Goal: Task Accomplishment & Management: Manage account settings

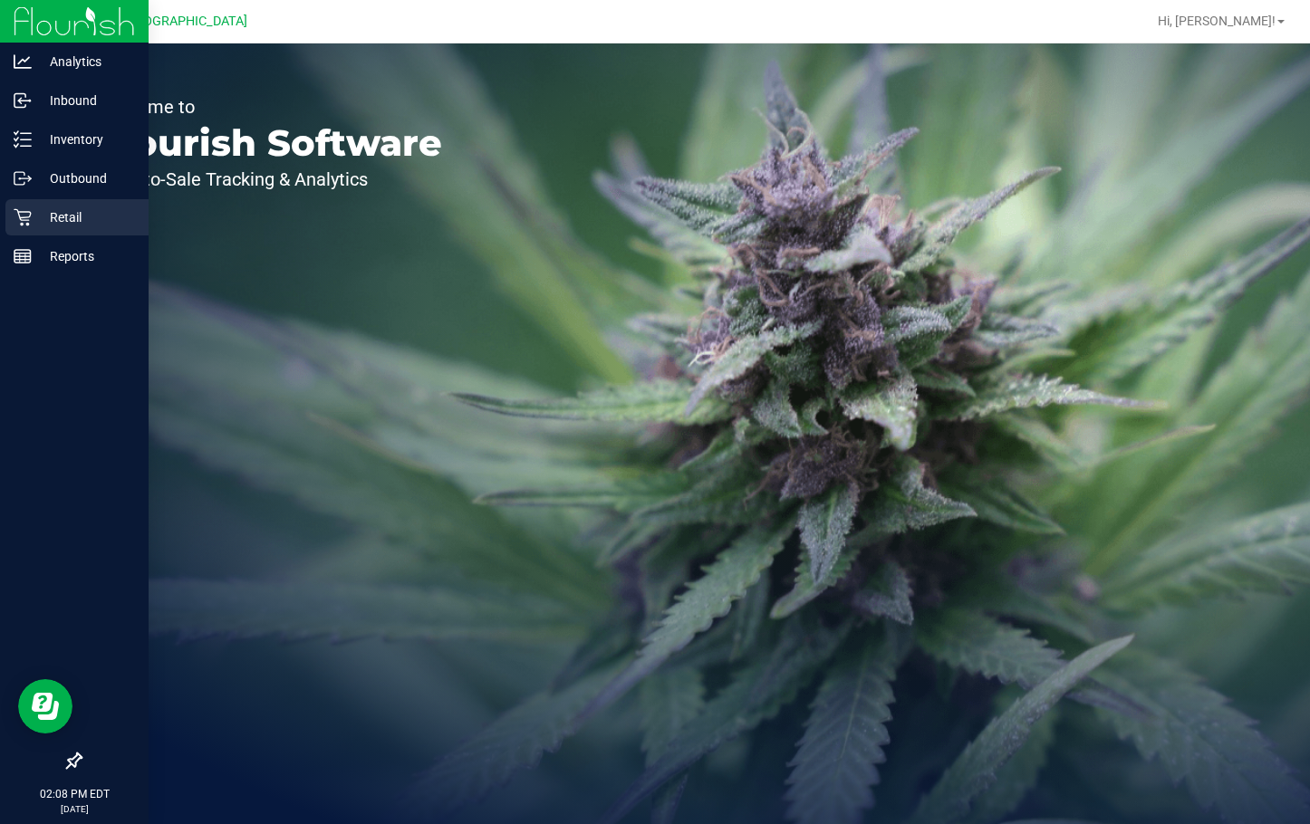
click at [39, 222] on p "Retail" at bounding box center [86, 217] width 109 height 22
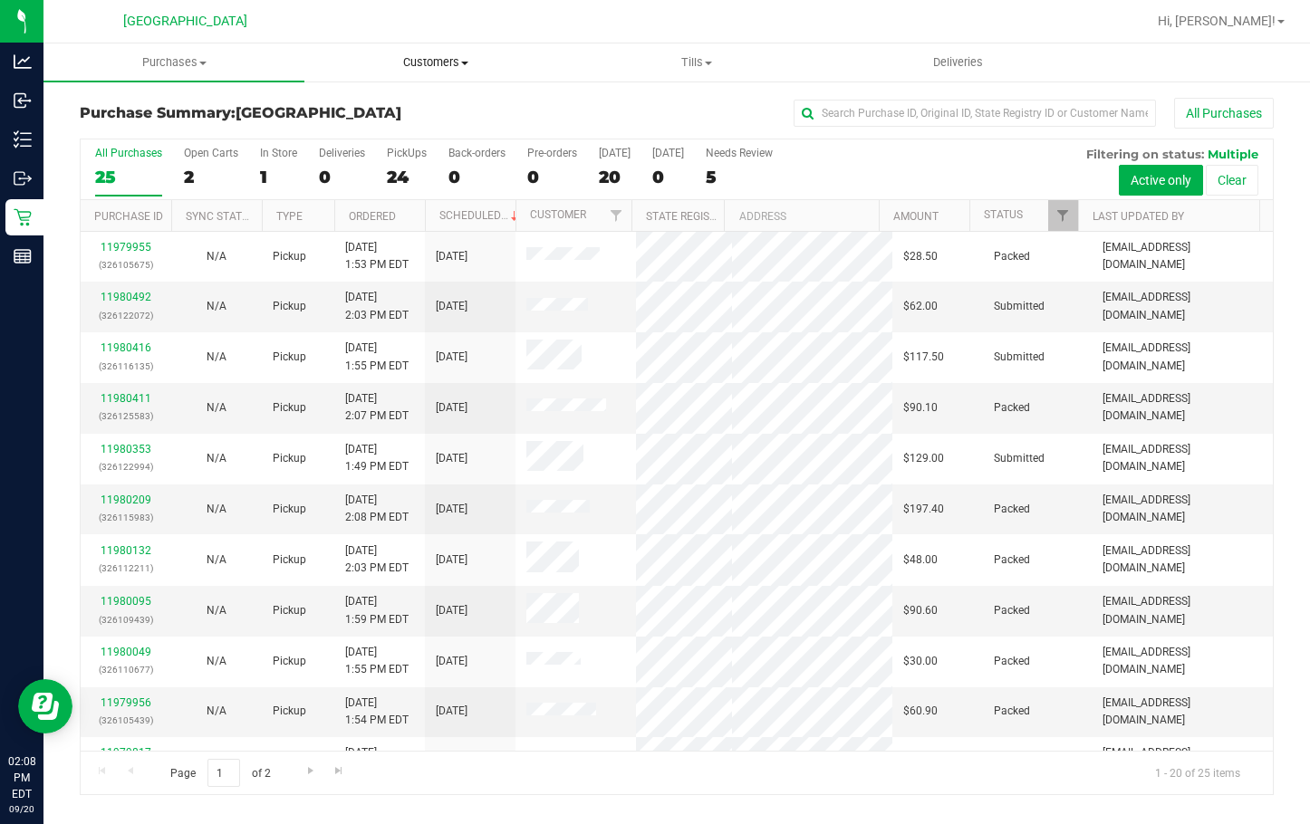
click at [460, 63] on span "Customers" at bounding box center [434, 62] width 259 height 16
click at [420, 125] on span "Add a new customer" at bounding box center [389, 130] width 170 height 15
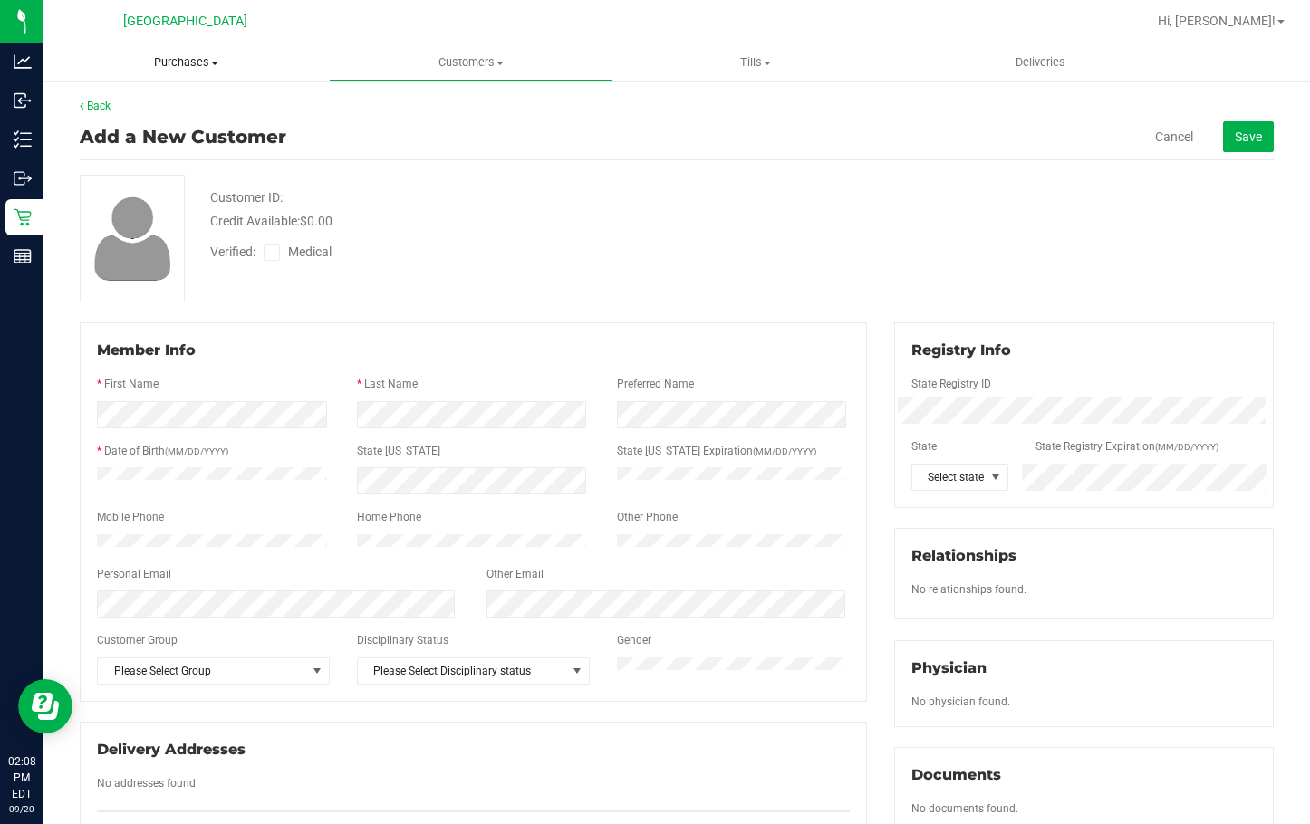
click at [161, 62] on span "Purchases" at bounding box center [185, 62] width 285 height 16
click at [158, 124] on li "Fulfillment" at bounding box center [185, 131] width 285 height 22
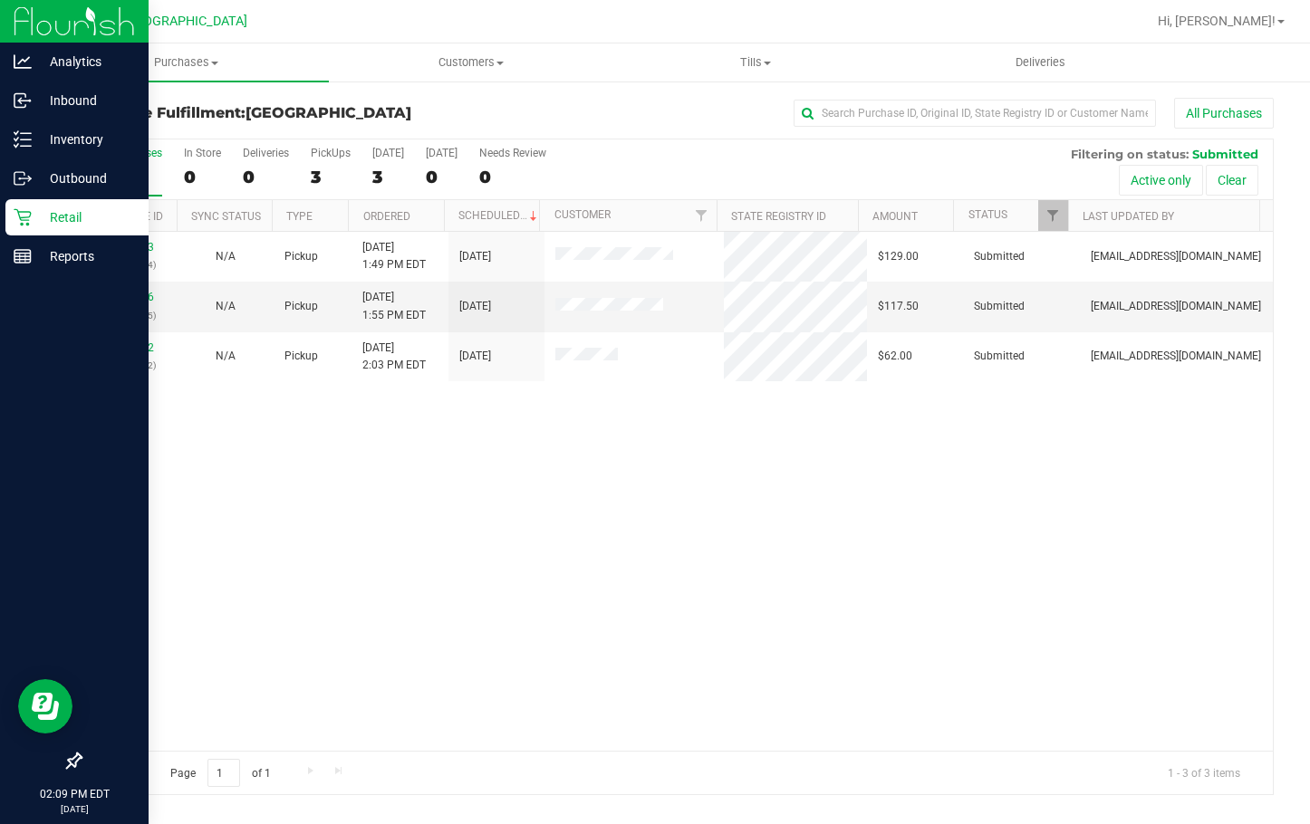
click at [80, 221] on p "Retail" at bounding box center [86, 217] width 109 height 22
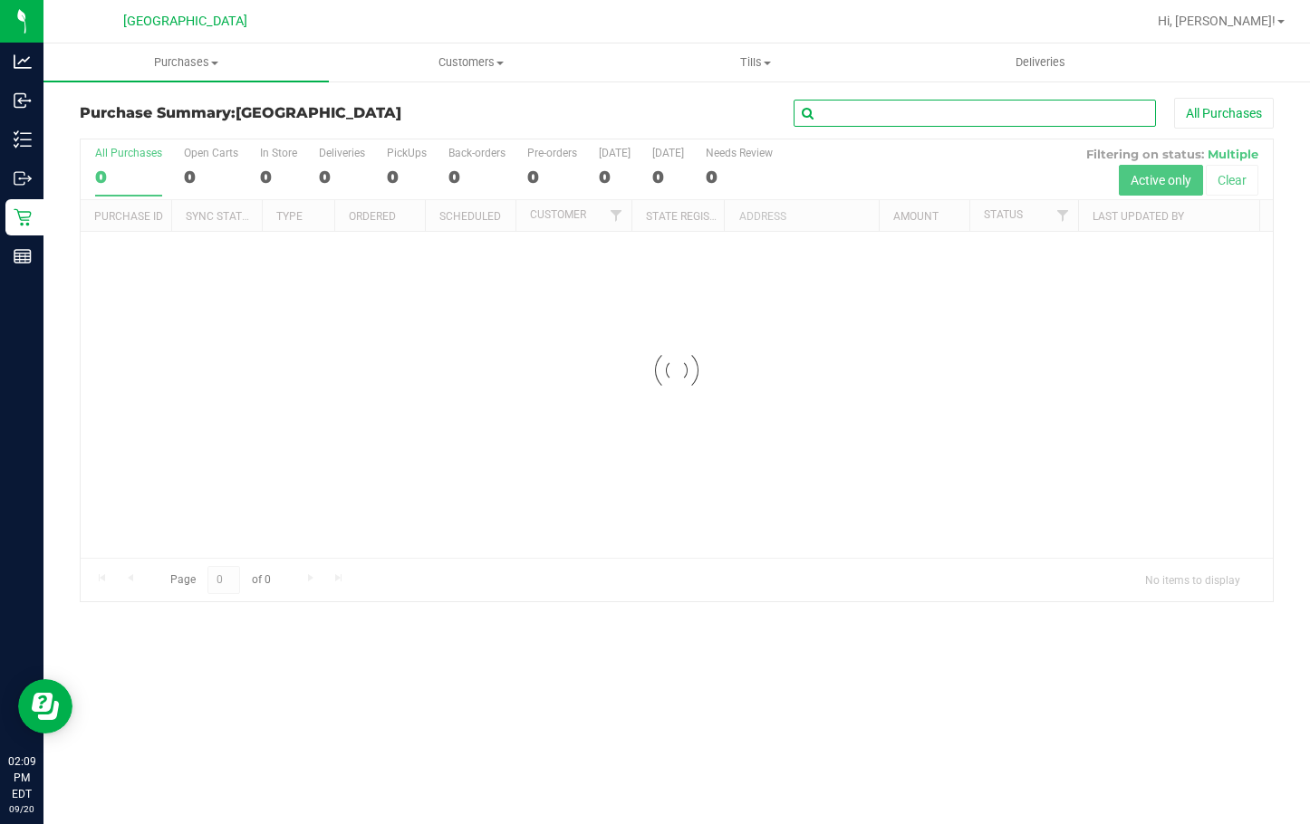
click at [816, 114] on input "text" at bounding box center [974, 113] width 362 height 27
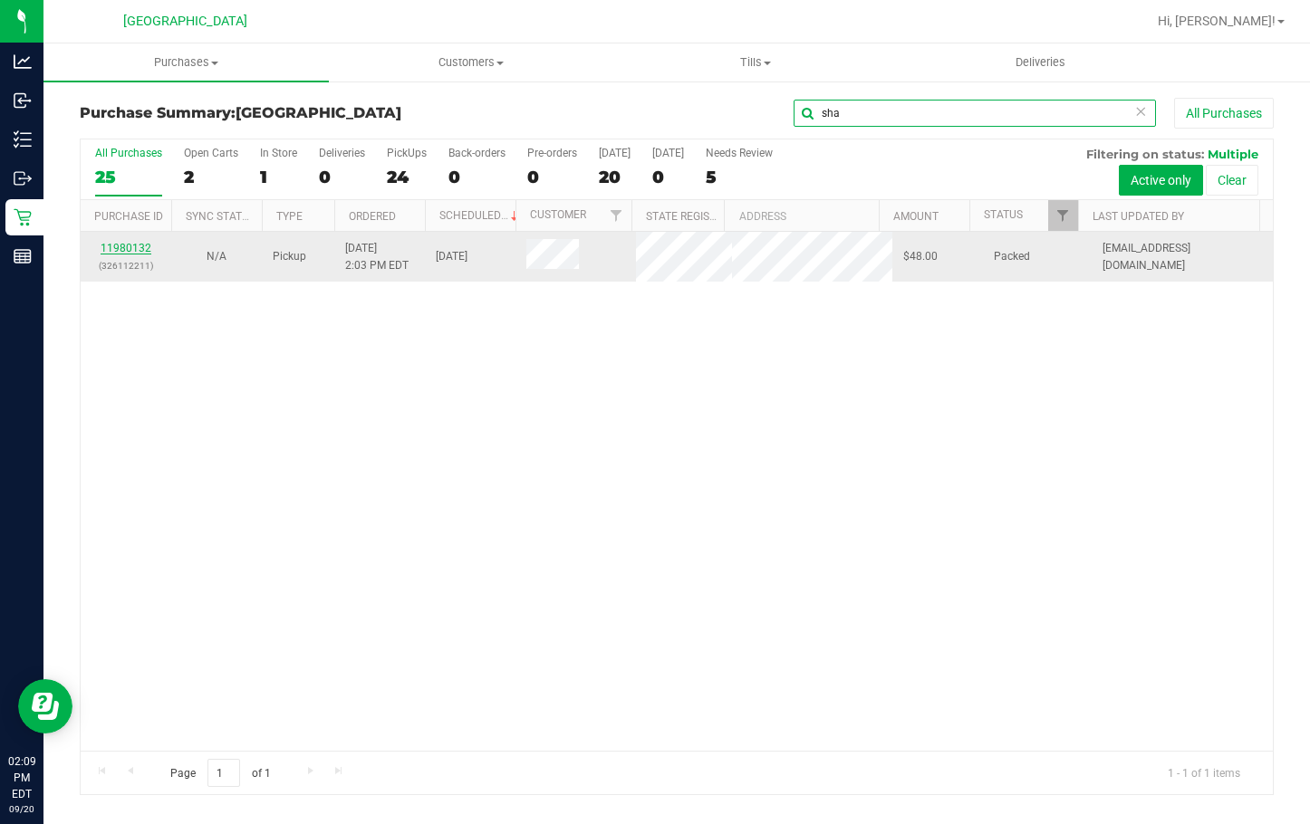
type input "sha"
click at [115, 254] on link "11980132" at bounding box center [126, 248] width 51 height 13
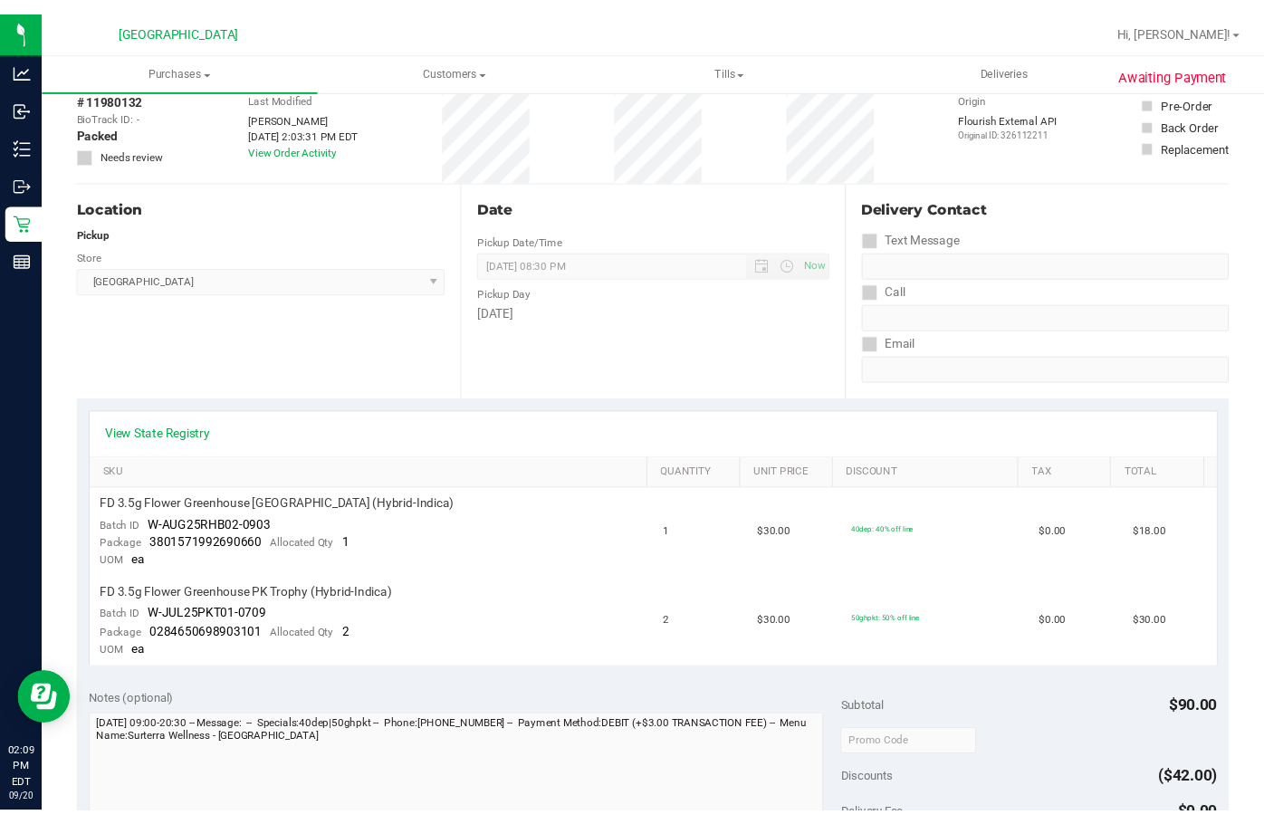
scroll to position [181, 0]
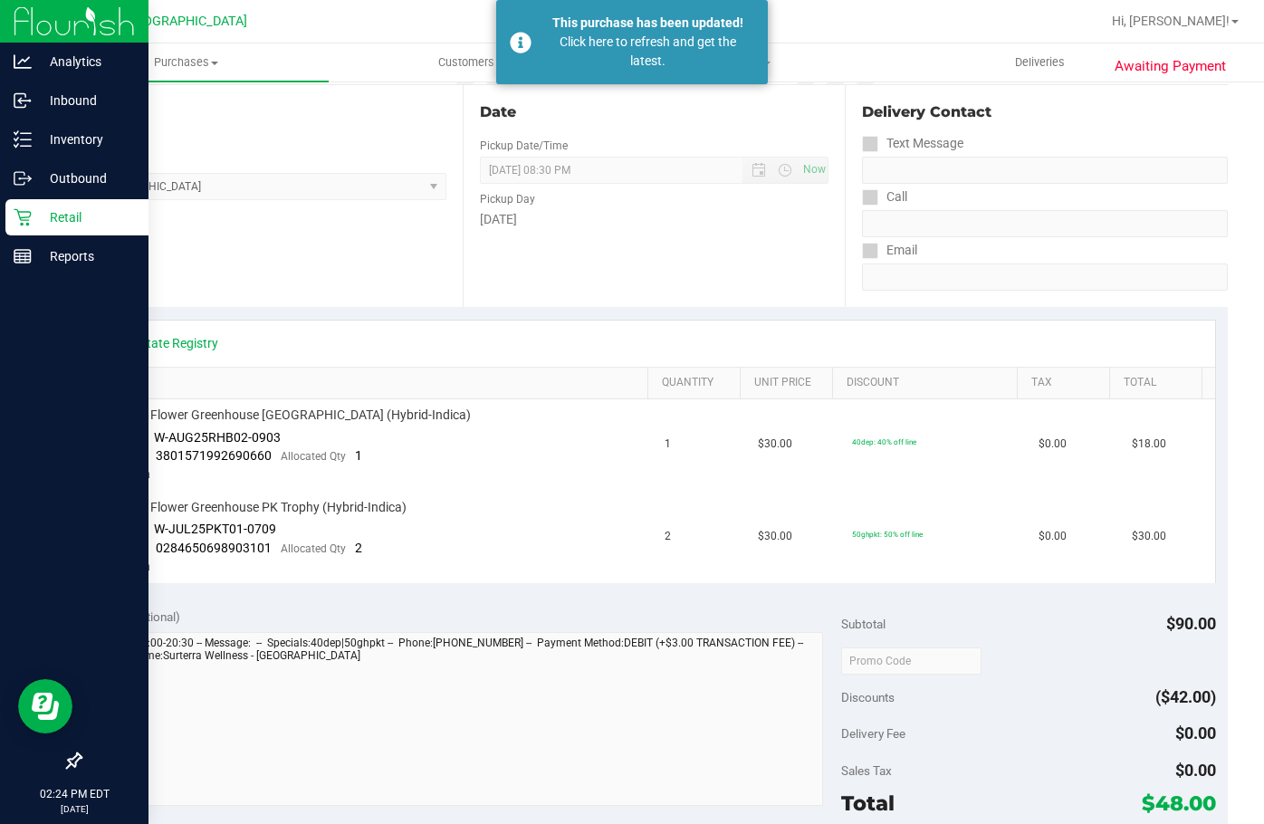
click at [38, 219] on p "Retail" at bounding box center [86, 217] width 109 height 22
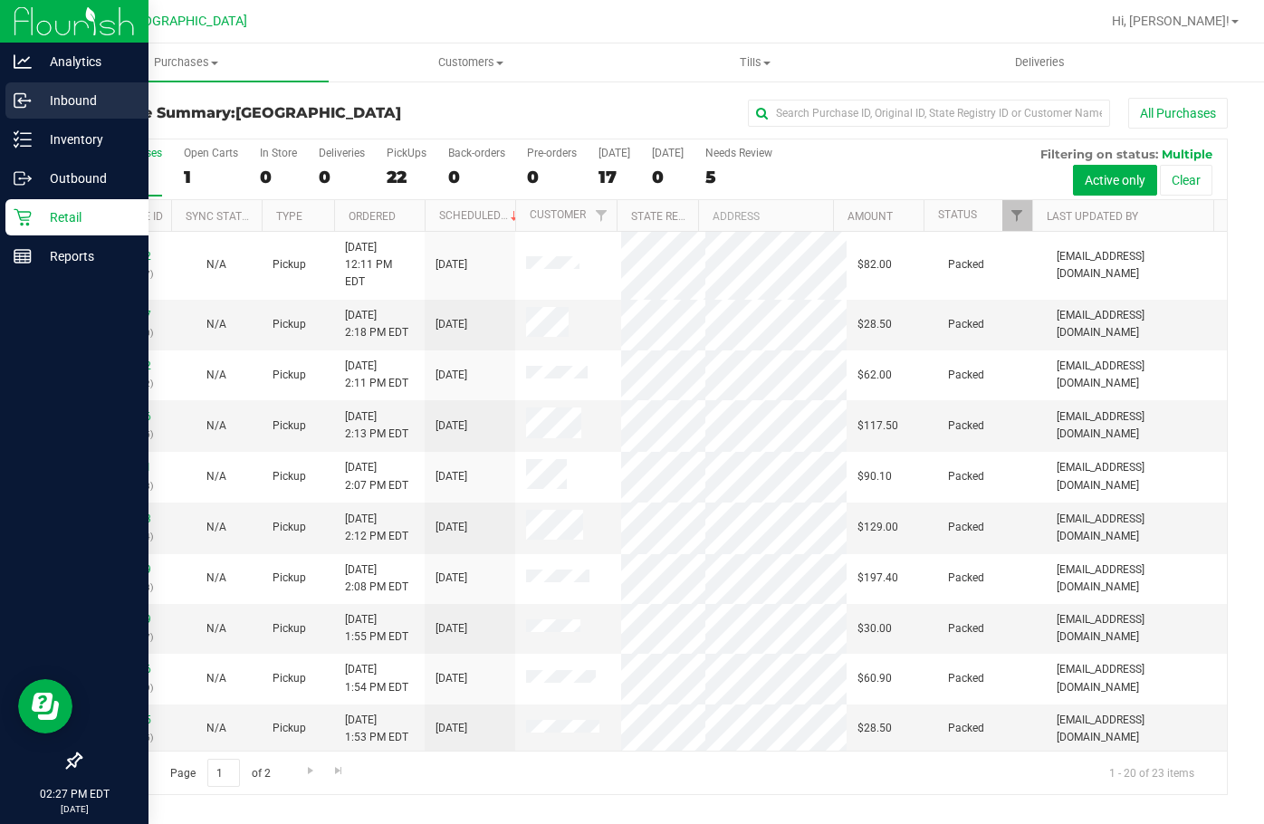
click at [63, 87] on div "Inbound" at bounding box center [76, 100] width 143 height 36
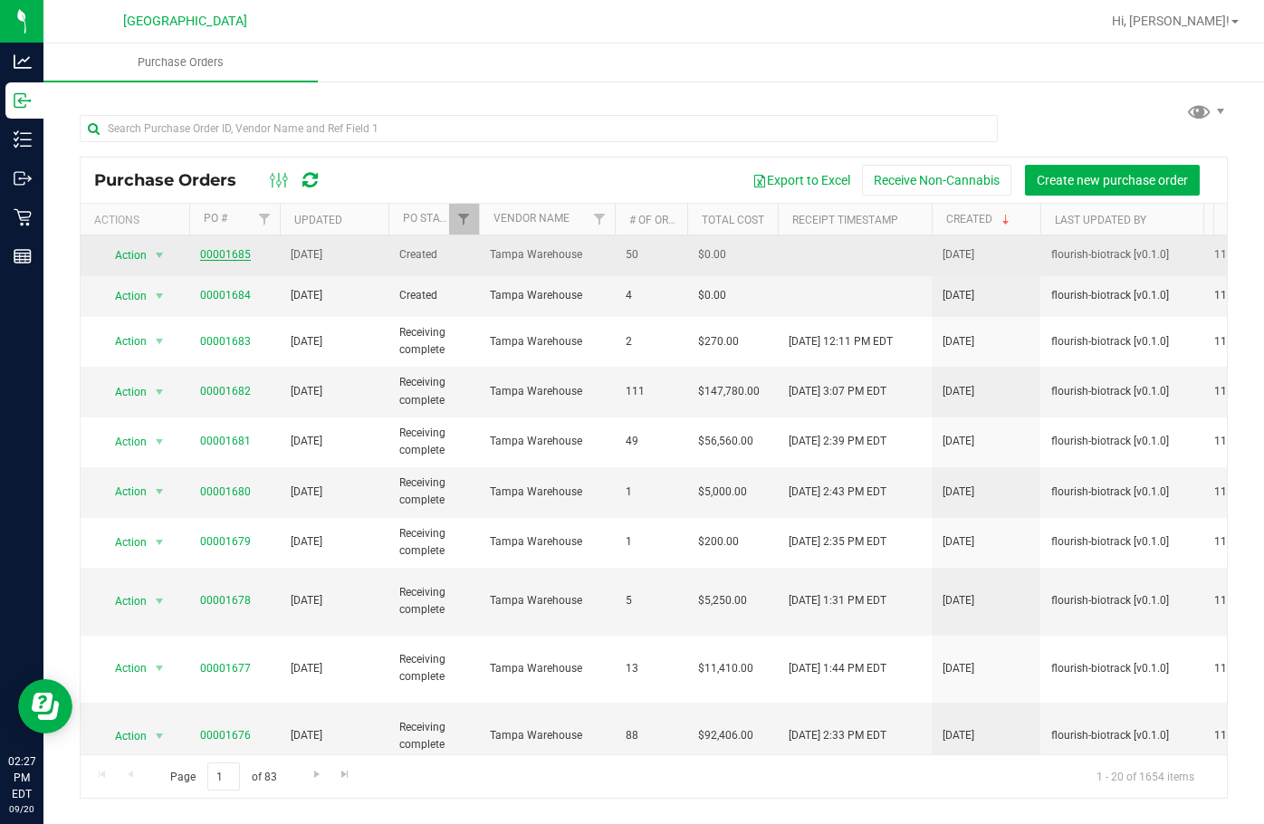
click at [216, 252] on link "00001685" at bounding box center [225, 254] width 51 height 13
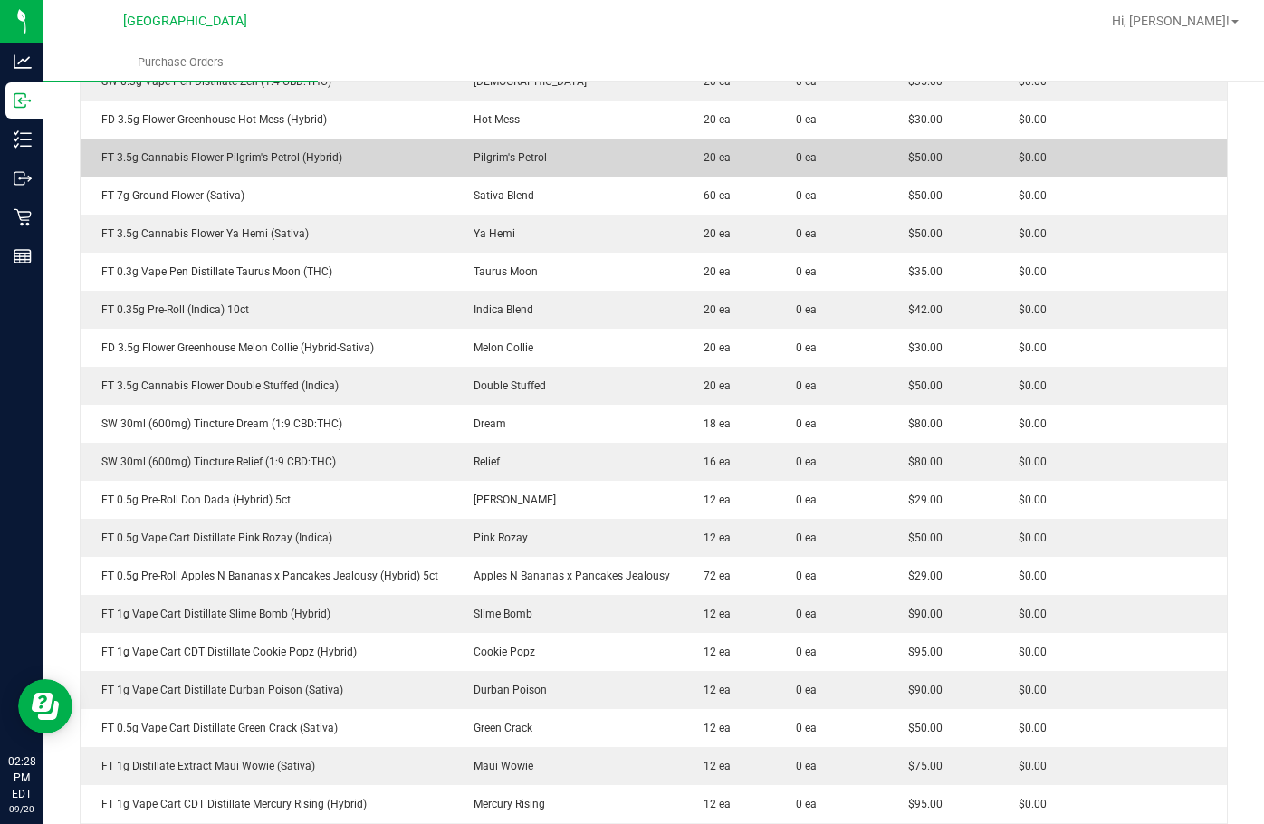
scroll to position [815, 0]
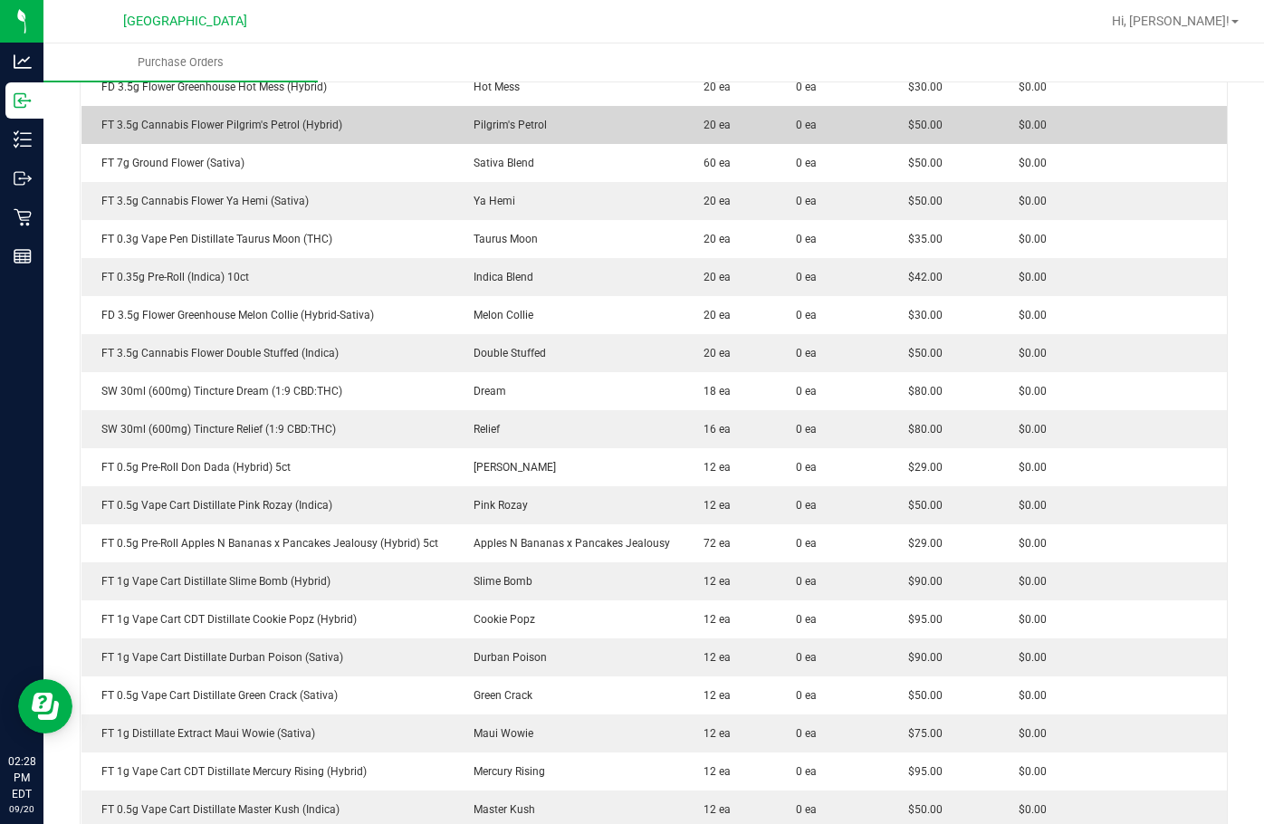
click at [569, 577] on td "Slime Bomb" at bounding box center [569, 581] width 230 height 38
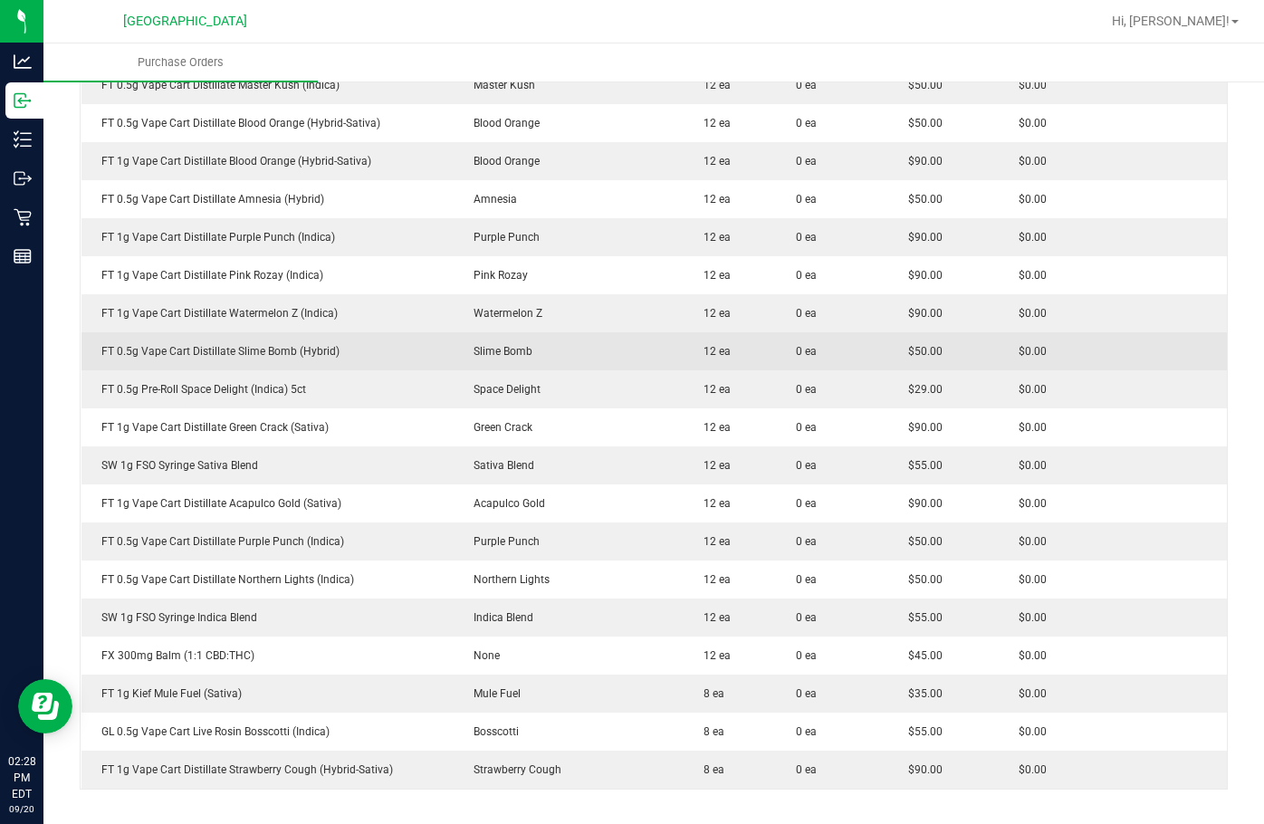
scroll to position [1630, 0]
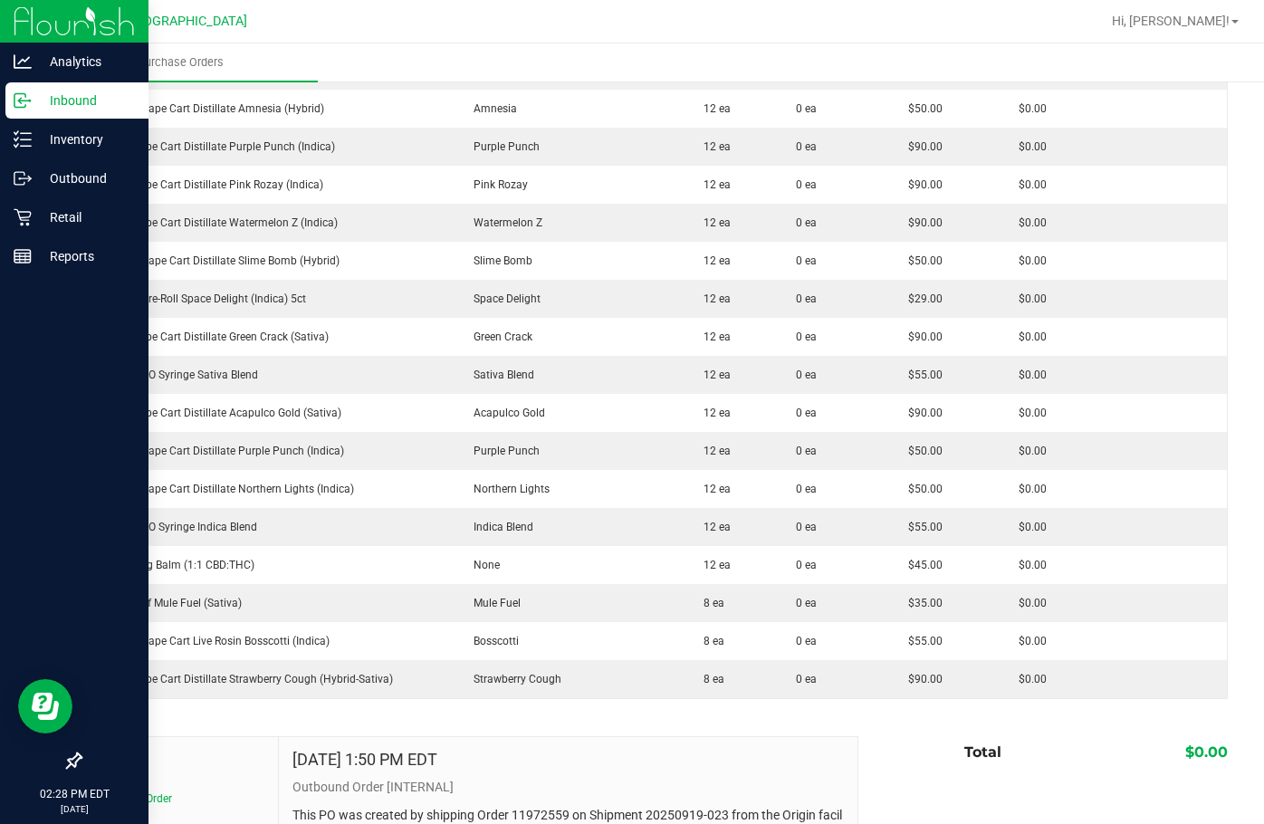
click at [50, 95] on p "Inbound" at bounding box center [86, 101] width 109 height 22
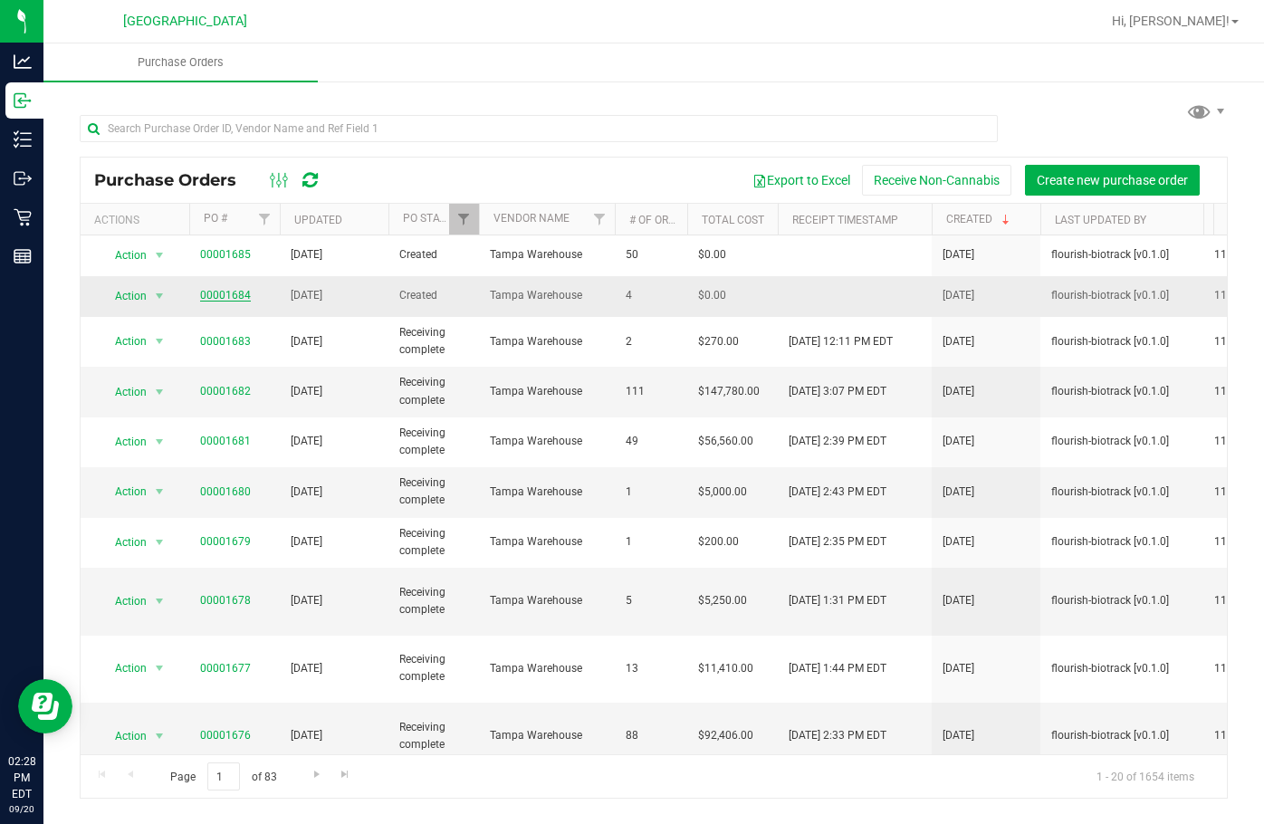
click at [239, 294] on link "00001684" at bounding box center [225, 295] width 51 height 13
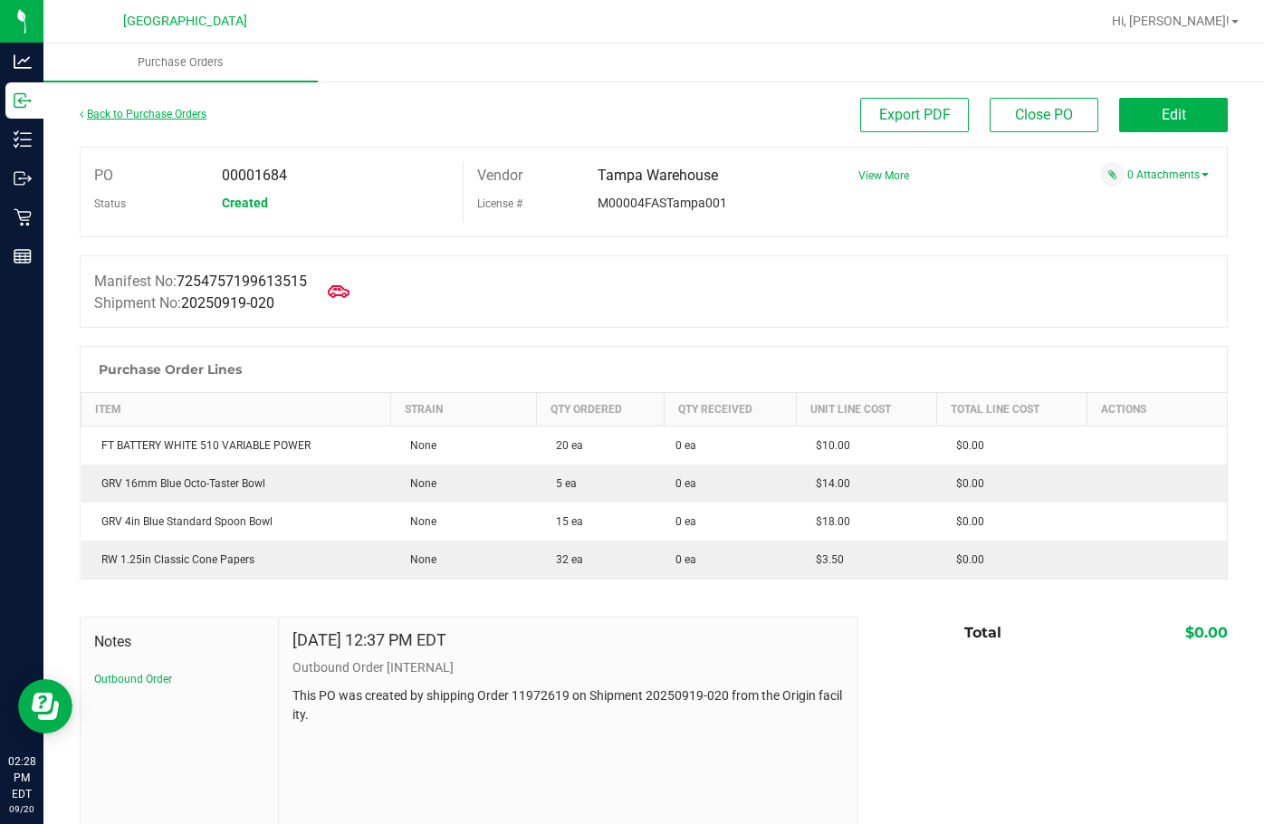
click at [179, 116] on link "Back to Purchase Orders" at bounding box center [143, 114] width 127 height 13
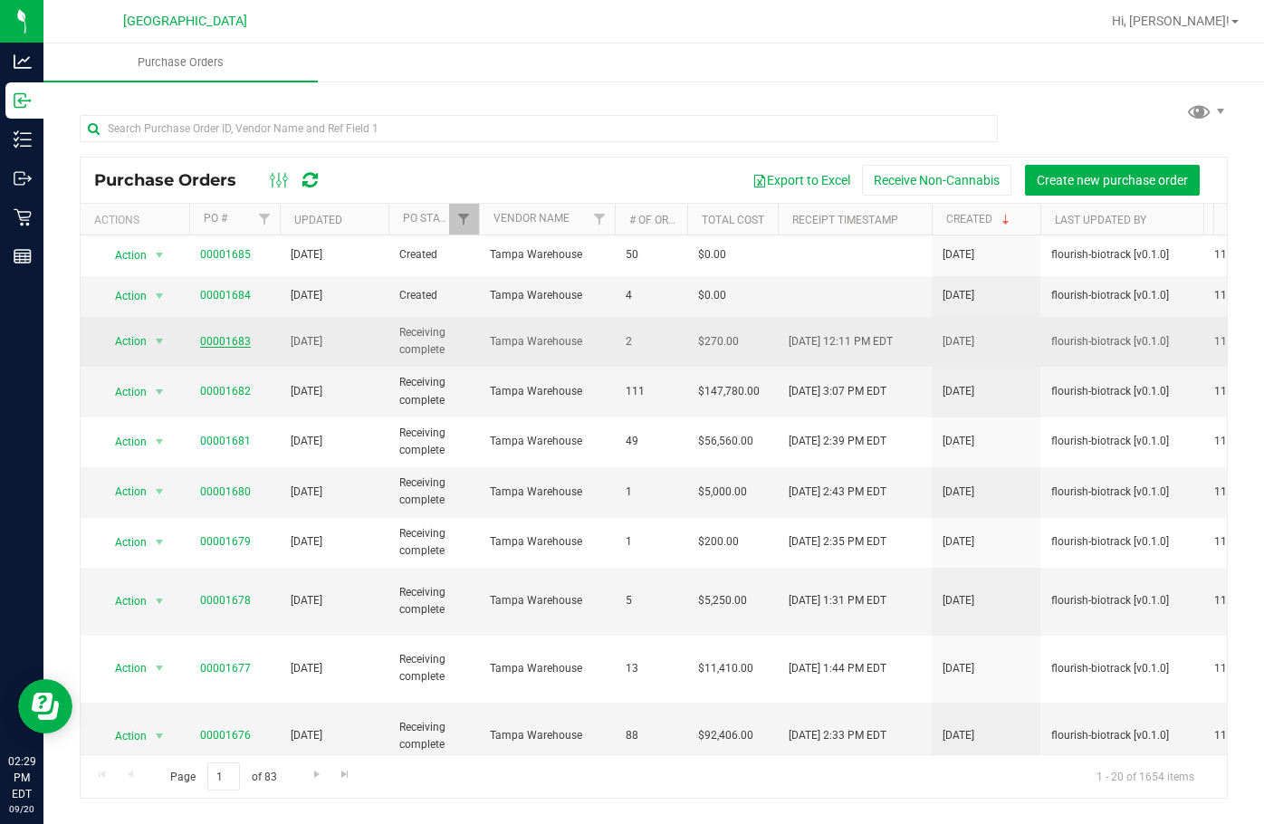
click at [227, 340] on link "00001683" at bounding box center [225, 341] width 51 height 13
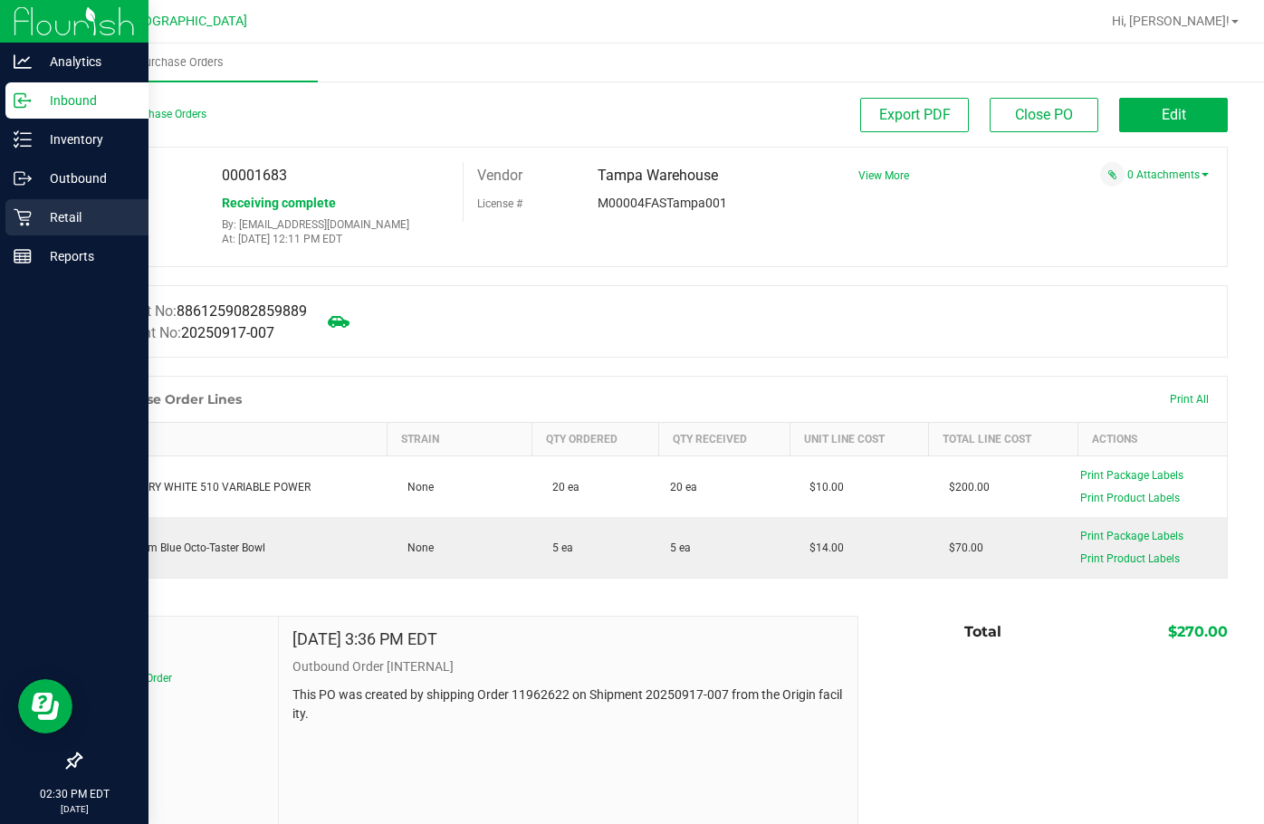
click at [56, 204] on div "Retail" at bounding box center [76, 217] width 143 height 36
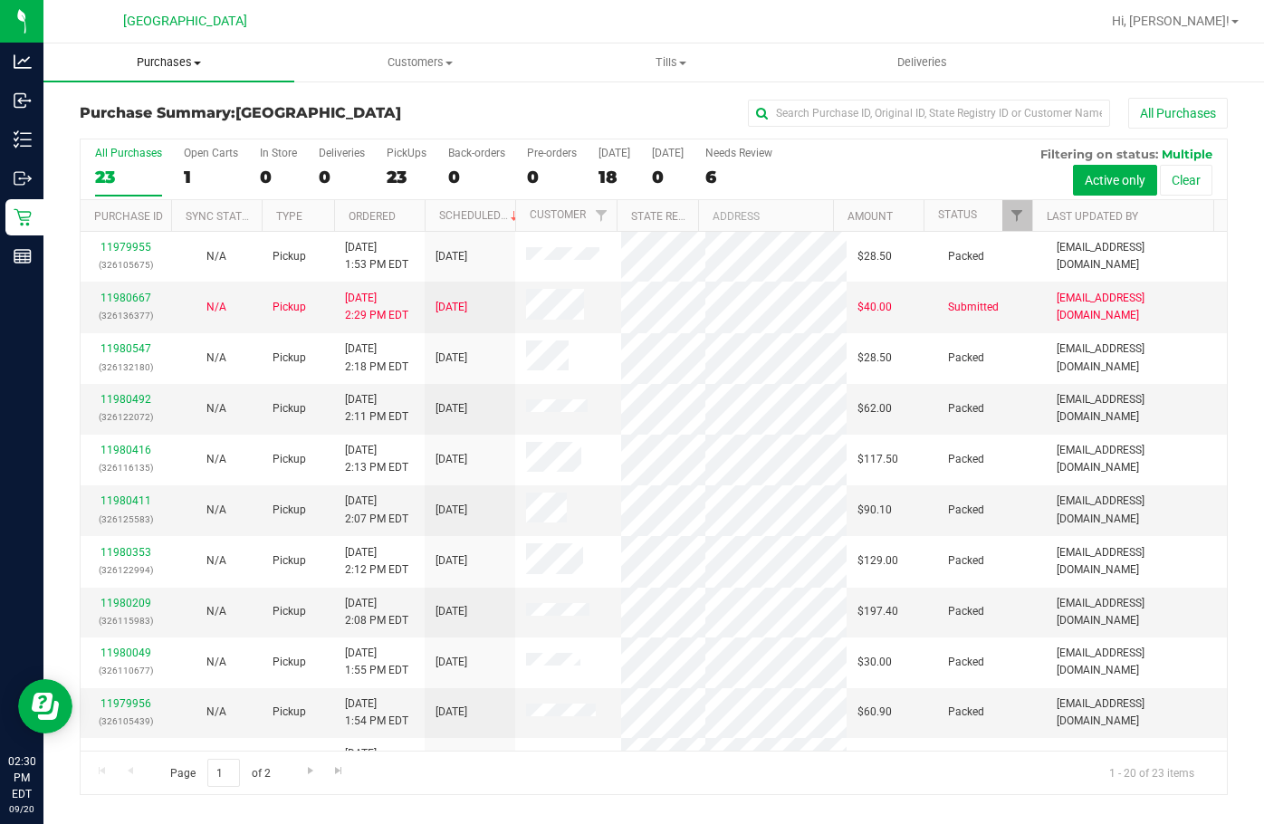
click at [146, 53] on uib-tab-heading "Purchases Summary of purchases Fulfillment All purchases" at bounding box center [168, 62] width 251 height 38
click at [126, 140] on li "Fulfillment" at bounding box center [168, 131] width 251 height 22
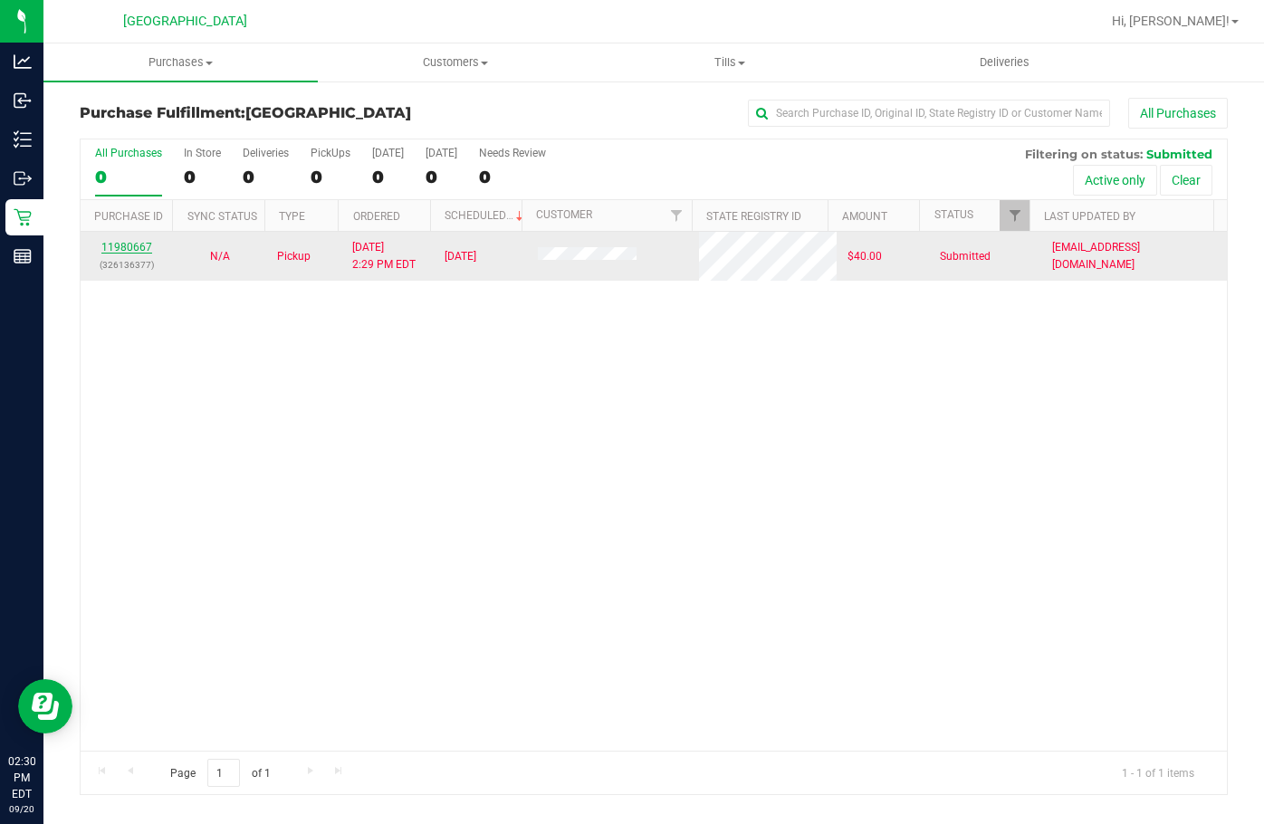
click at [127, 247] on link "11980667" at bounding box center [126, 247] width 51 height 13
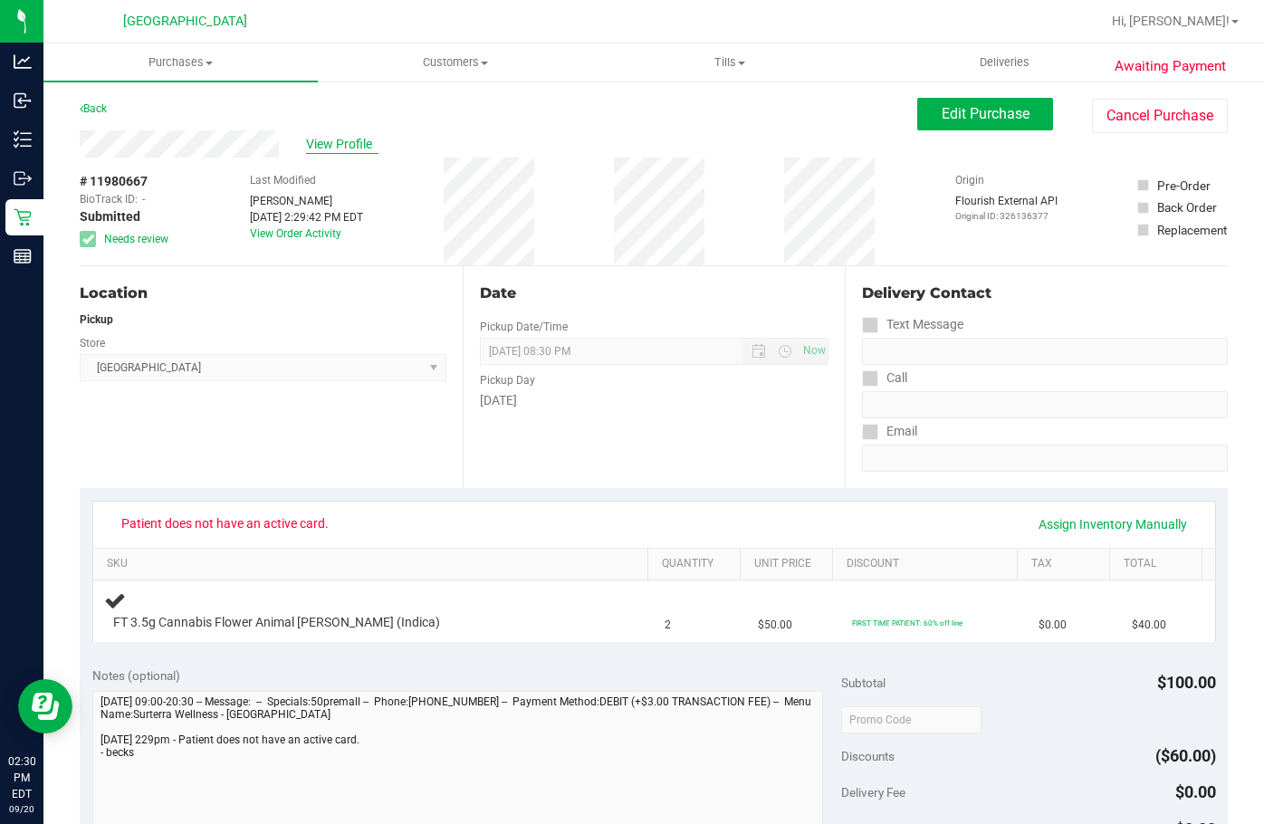
click at [332, 148] on span "View Profile" at bounding box center [342, 144] width 72 height 19
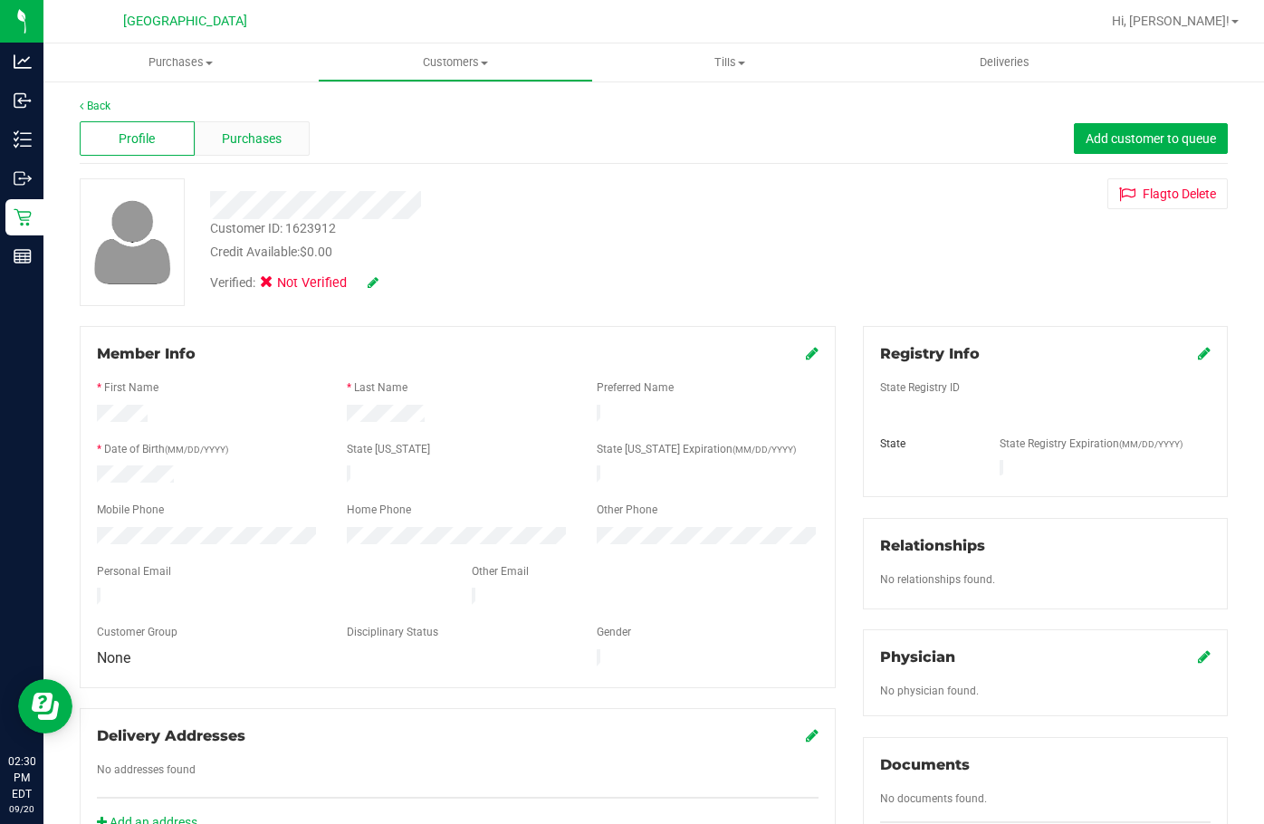
click at [236, 150] on div "Purchases" at bounding box center [252, 138] width 115 height 34
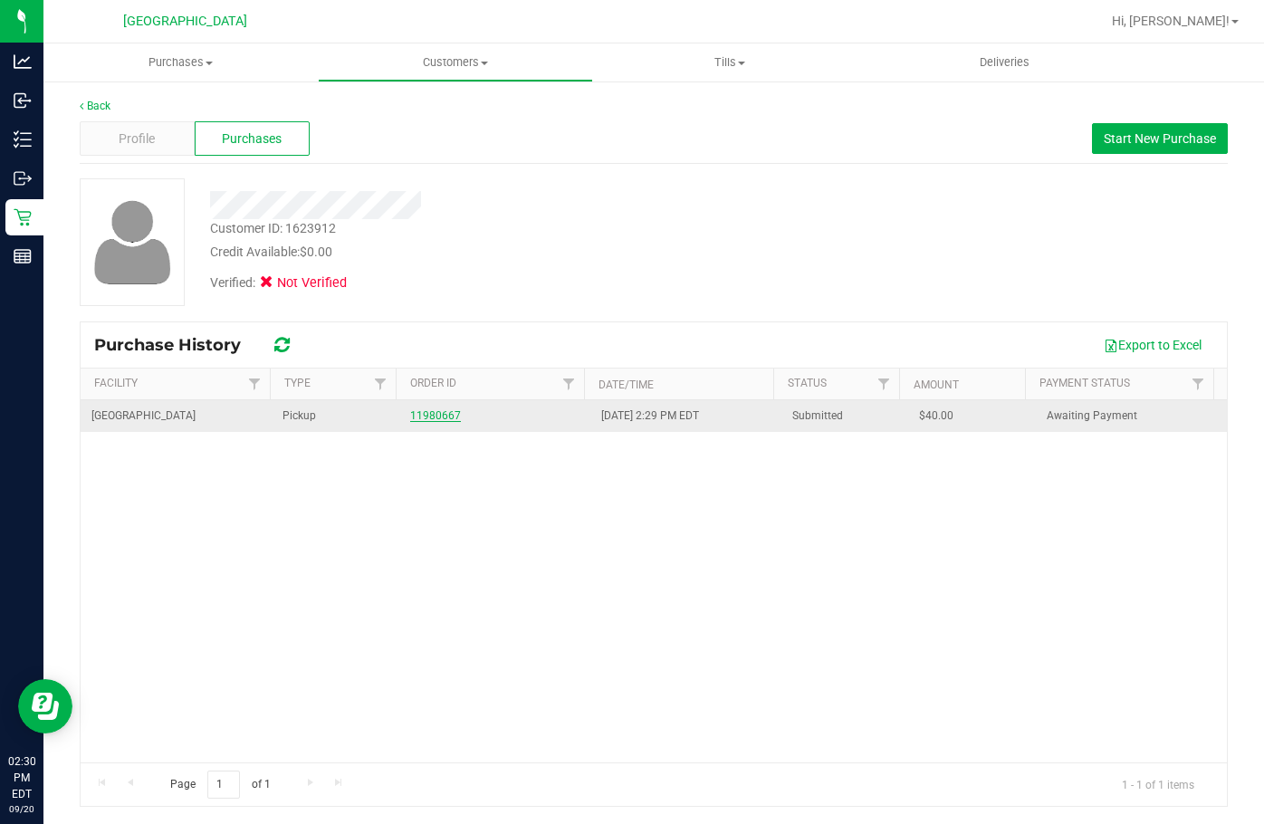
click at [439, 417] on link "11980667" at bounding box center [435, 415] width 51 height 13
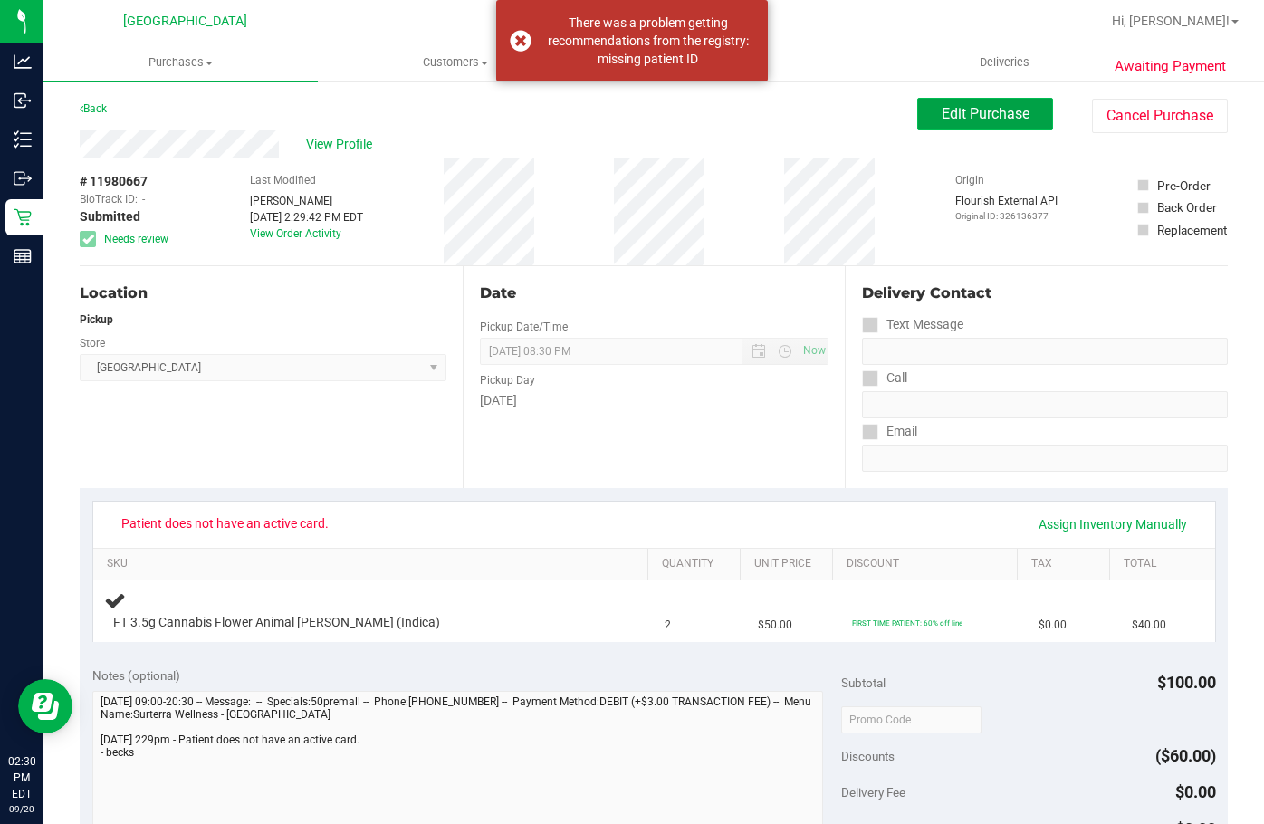
click at [816, 123] on button "Edit Purchase" at bounding box center [985, 114] width 136 height 33
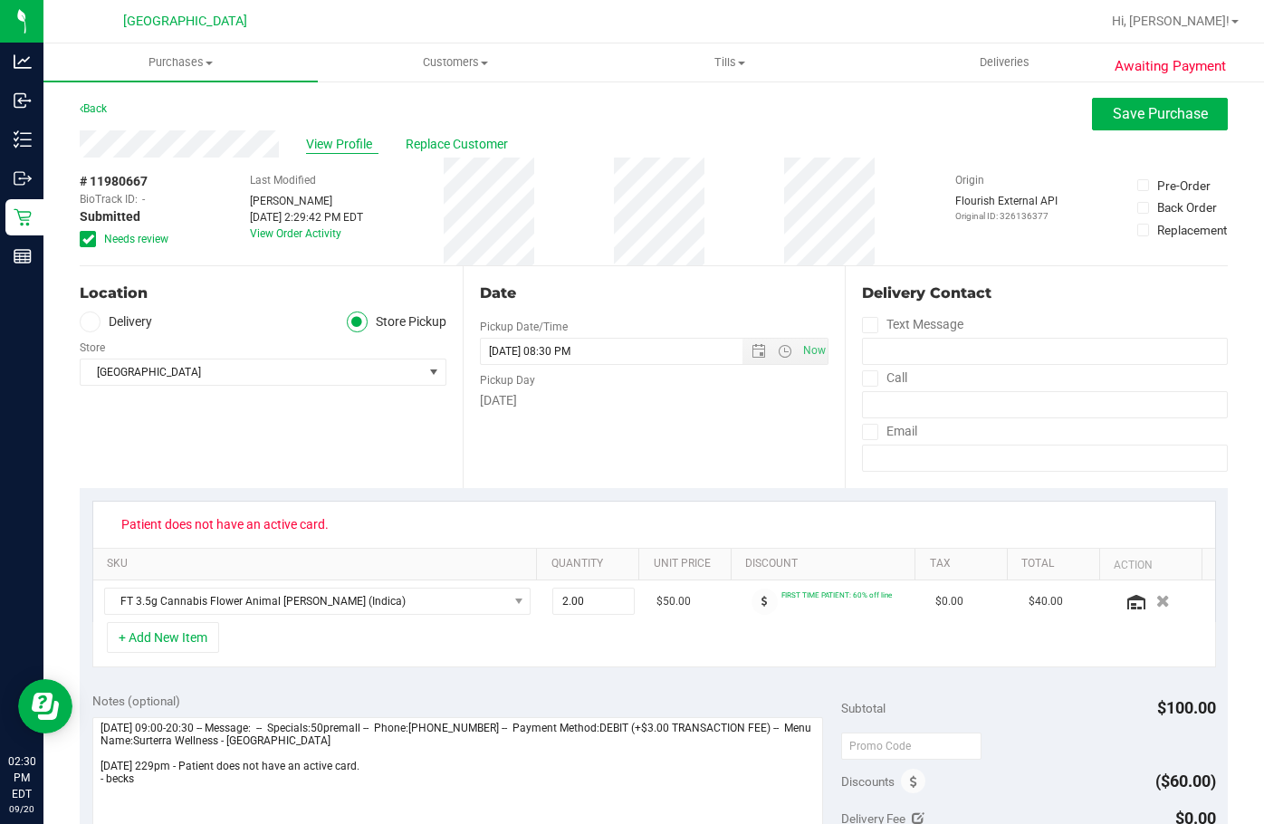
click at [344, 147] on span "View Profile" at bounding box center [342, 144] width 72 height 19
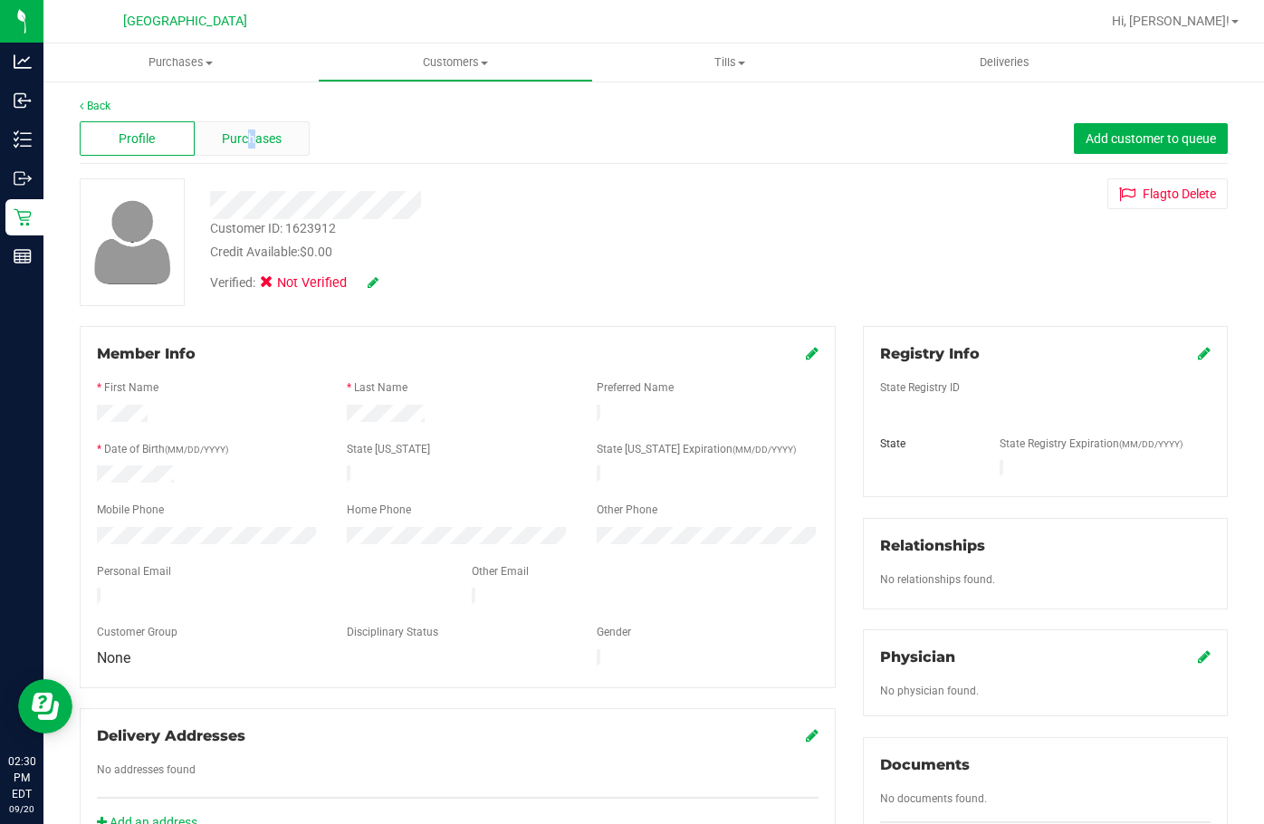
click at [247, 138] on span "Purchases" at bounding box center [252, 139] width 60 height 19
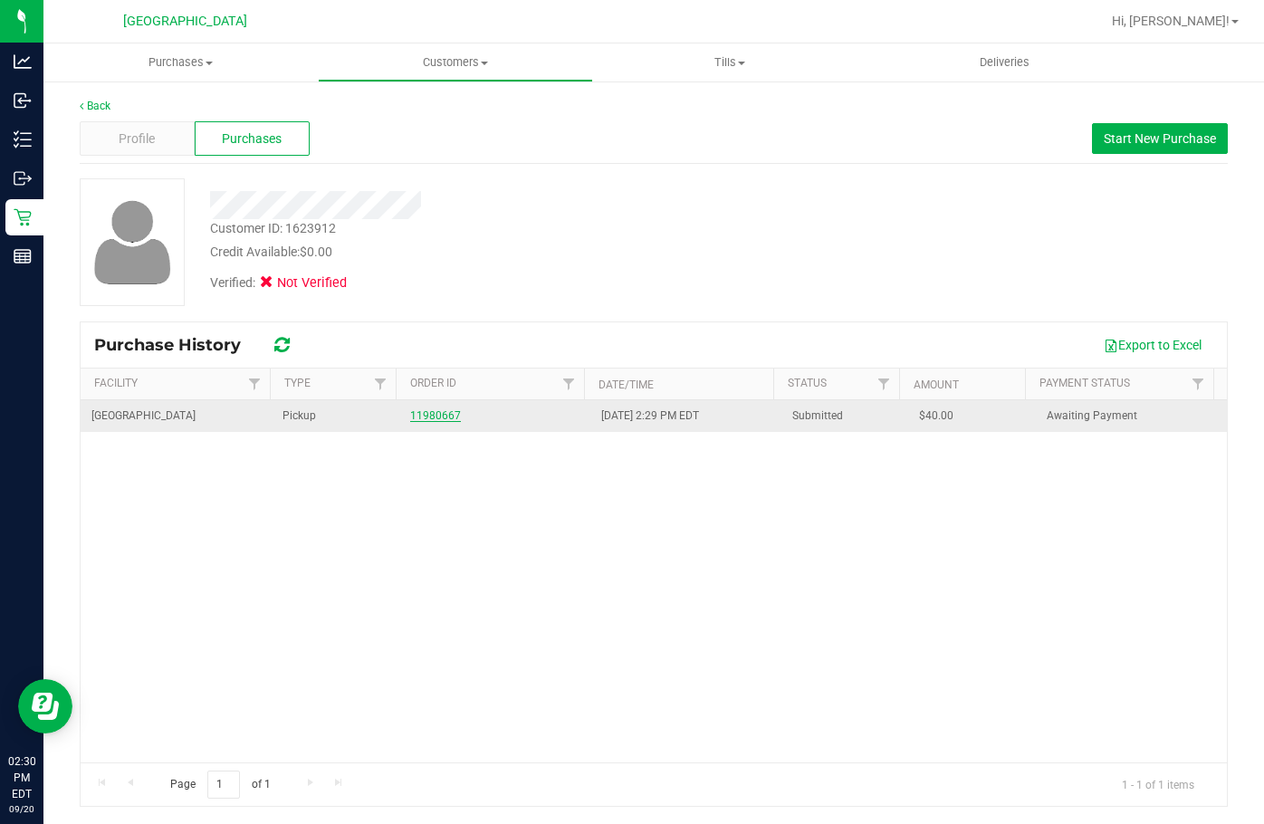
click at [414, 414] on link "11980667" at bounding box center [435, 415] width 51 height 13
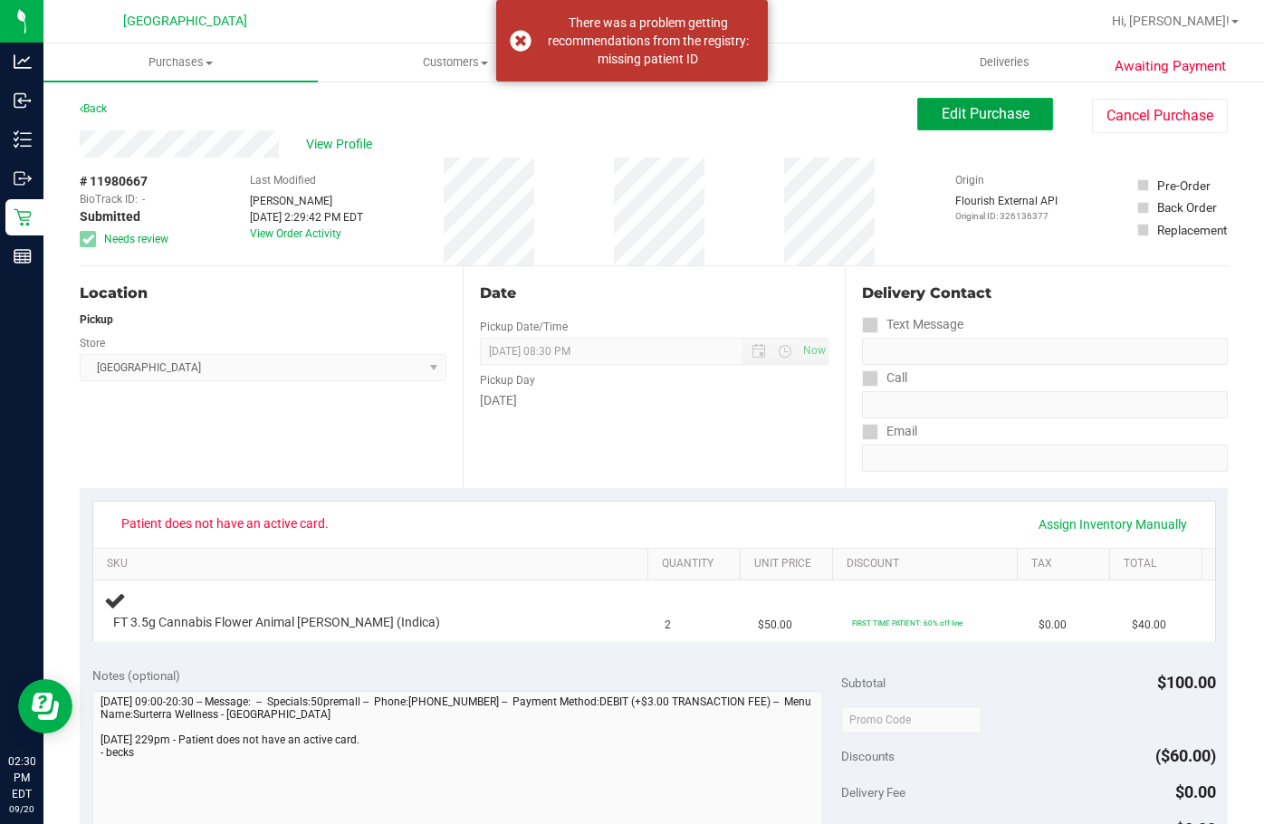
click at [816, 126] on button "Edit Purchase" at bounding box center [985, 114] width 136 height 33
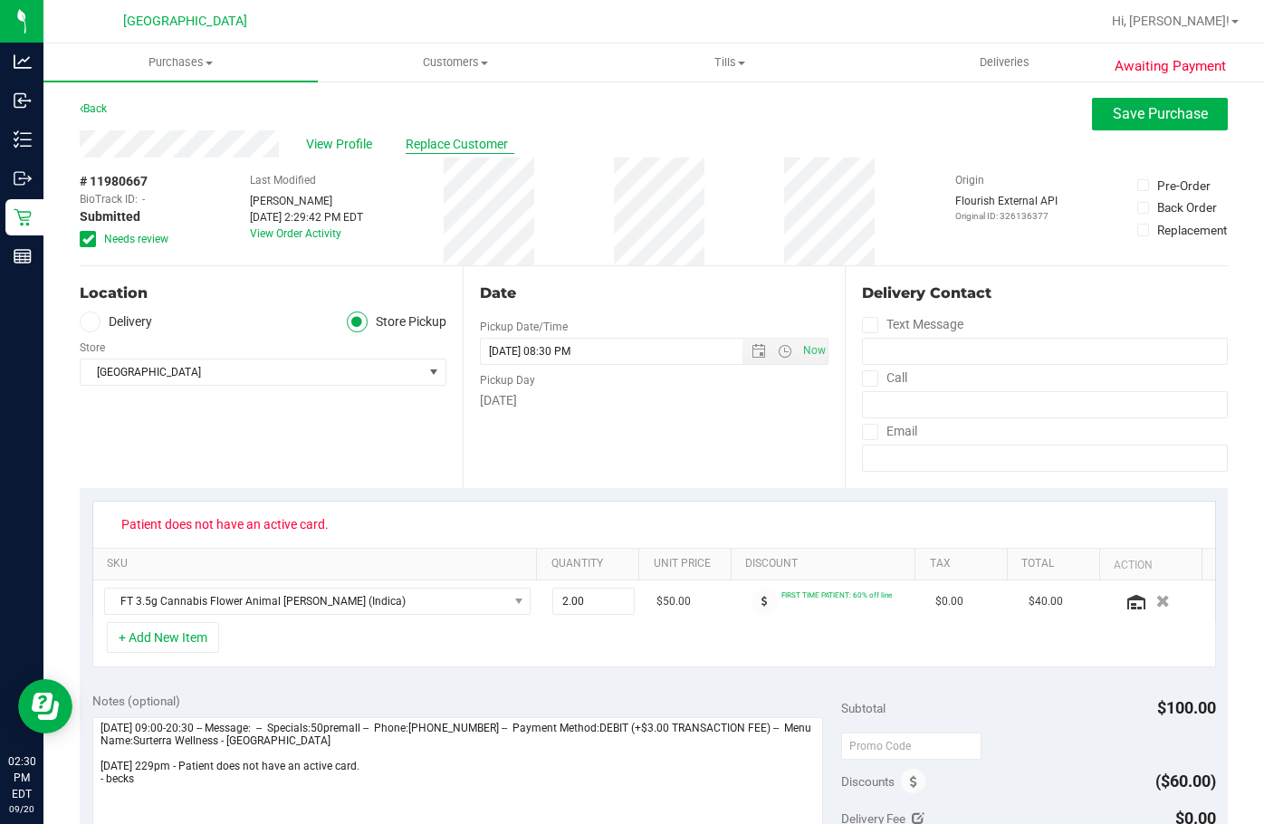
click at [437, 144] on span "Replace Customer" at bounding box center [460, 144] width 109 height 19
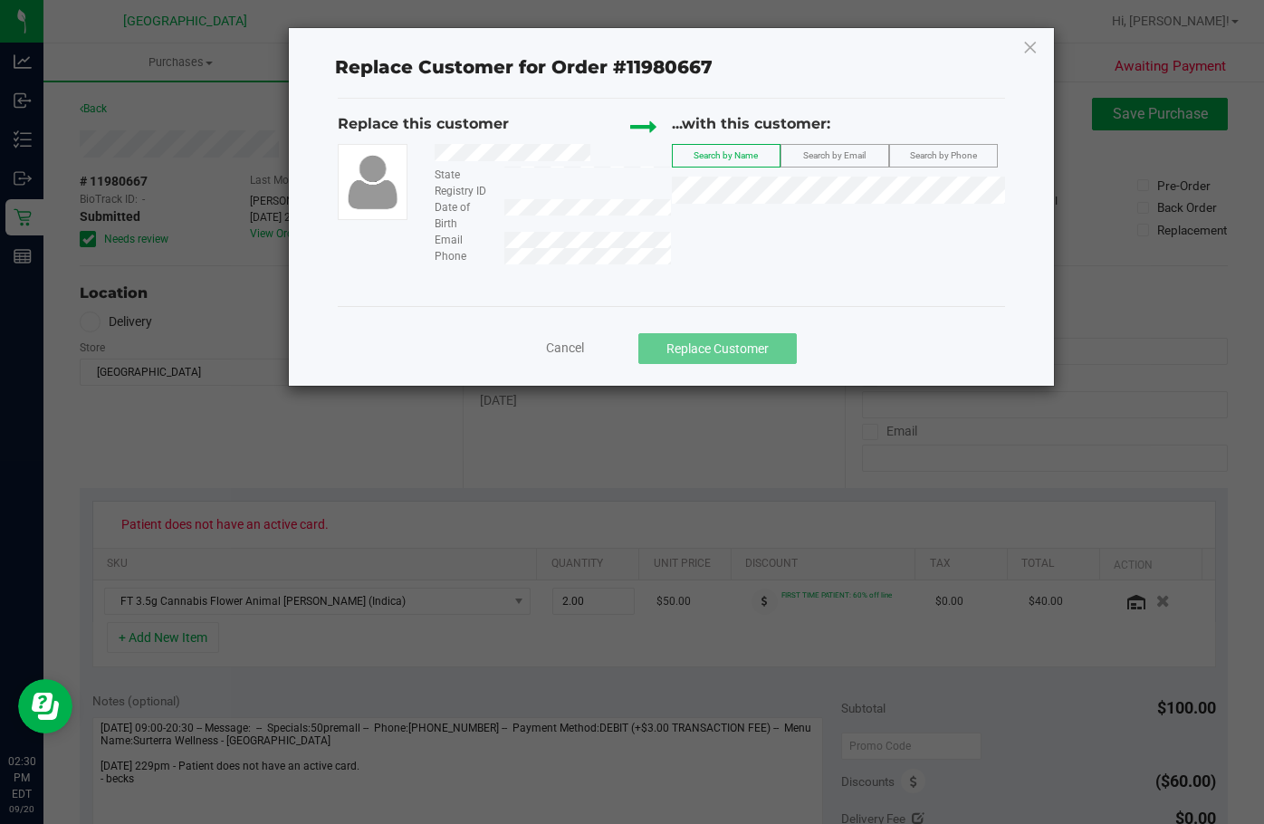
click at [816, 147] on label "Search by Email" at bounding box center [835, 156] width 107 height 22
click at [814, 231] on li "[PERSON_NAME] ([EMAIL_ADDRESS][DOMAIN_NAME])" at bounding box center [838, 220] width 331 height 25
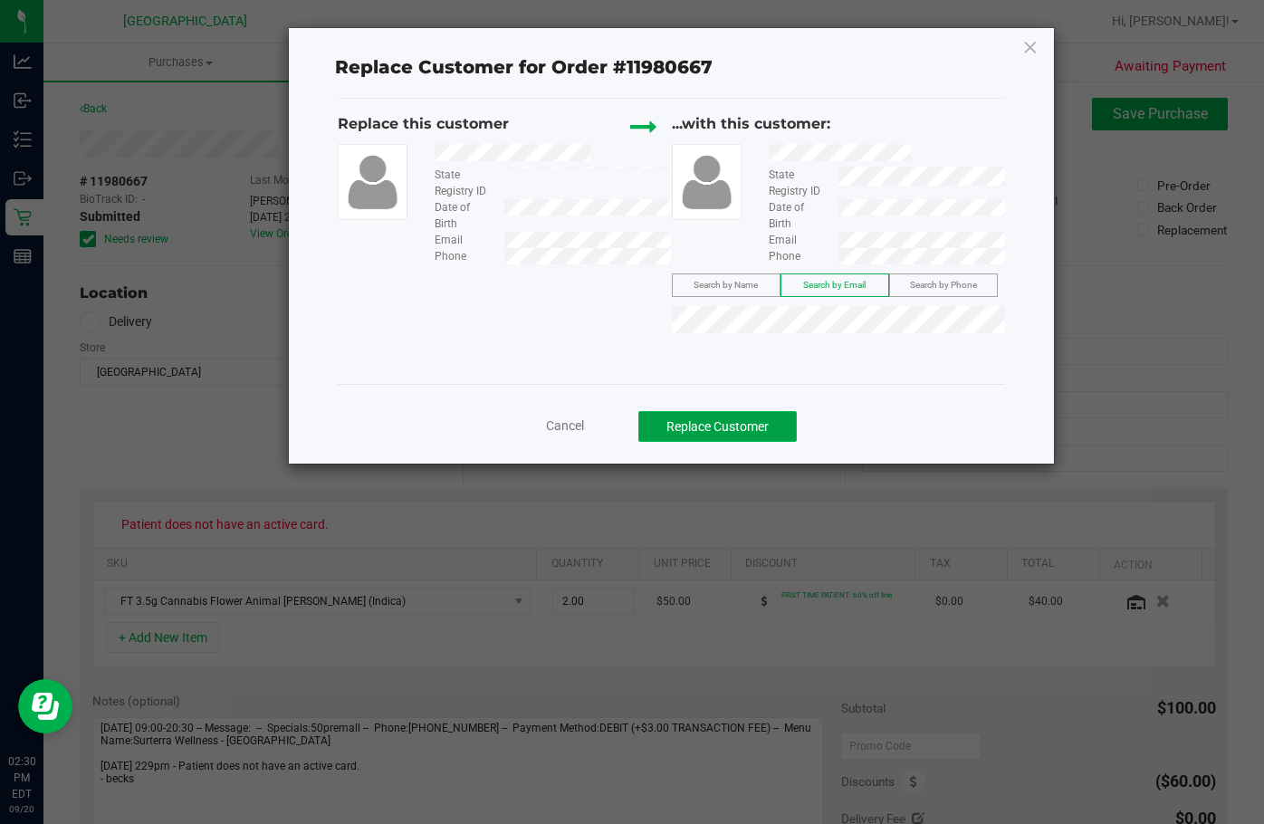
click at [770, 426] on button "Replace Customer" at bounding box center [717, 426] width 158 height 31
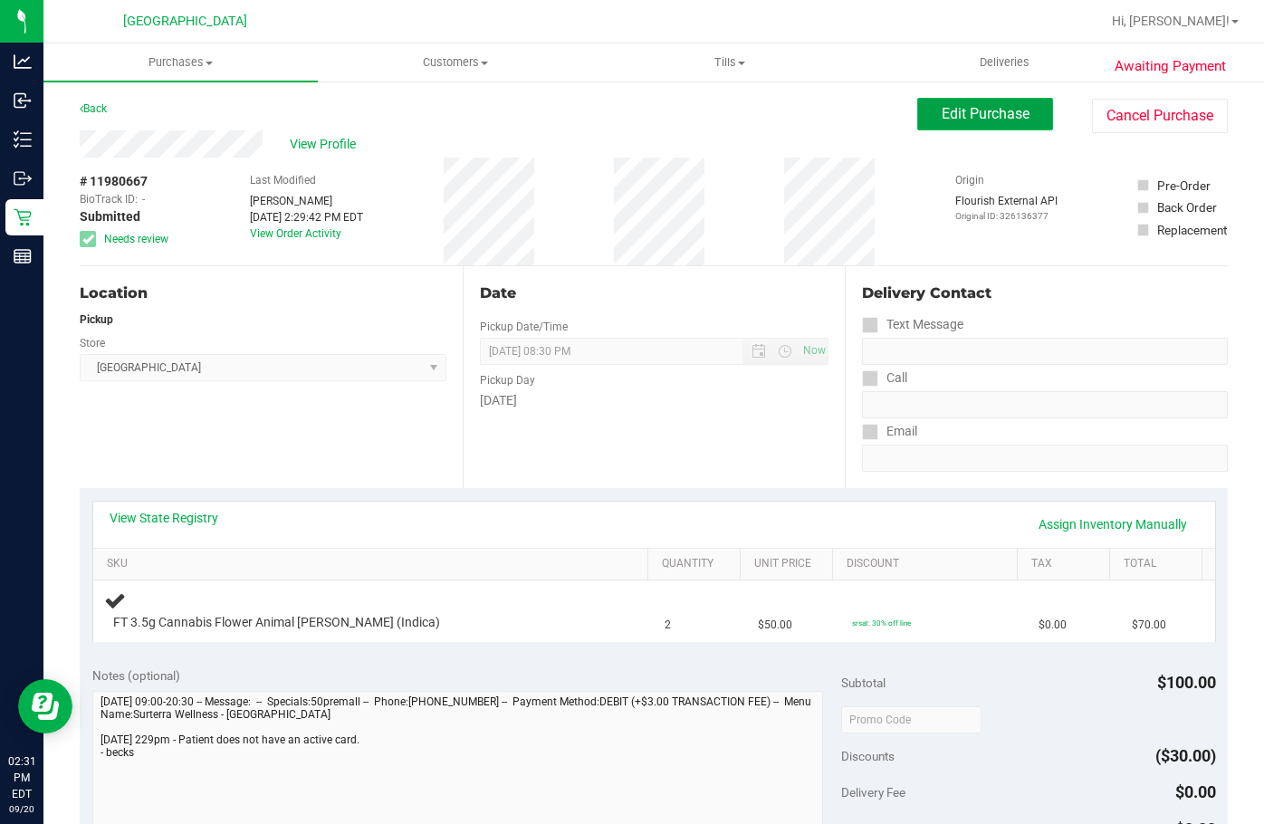
click at [816, 121] on span "Edit Purchase" at bounding box center [986, 113] width 88 height 17
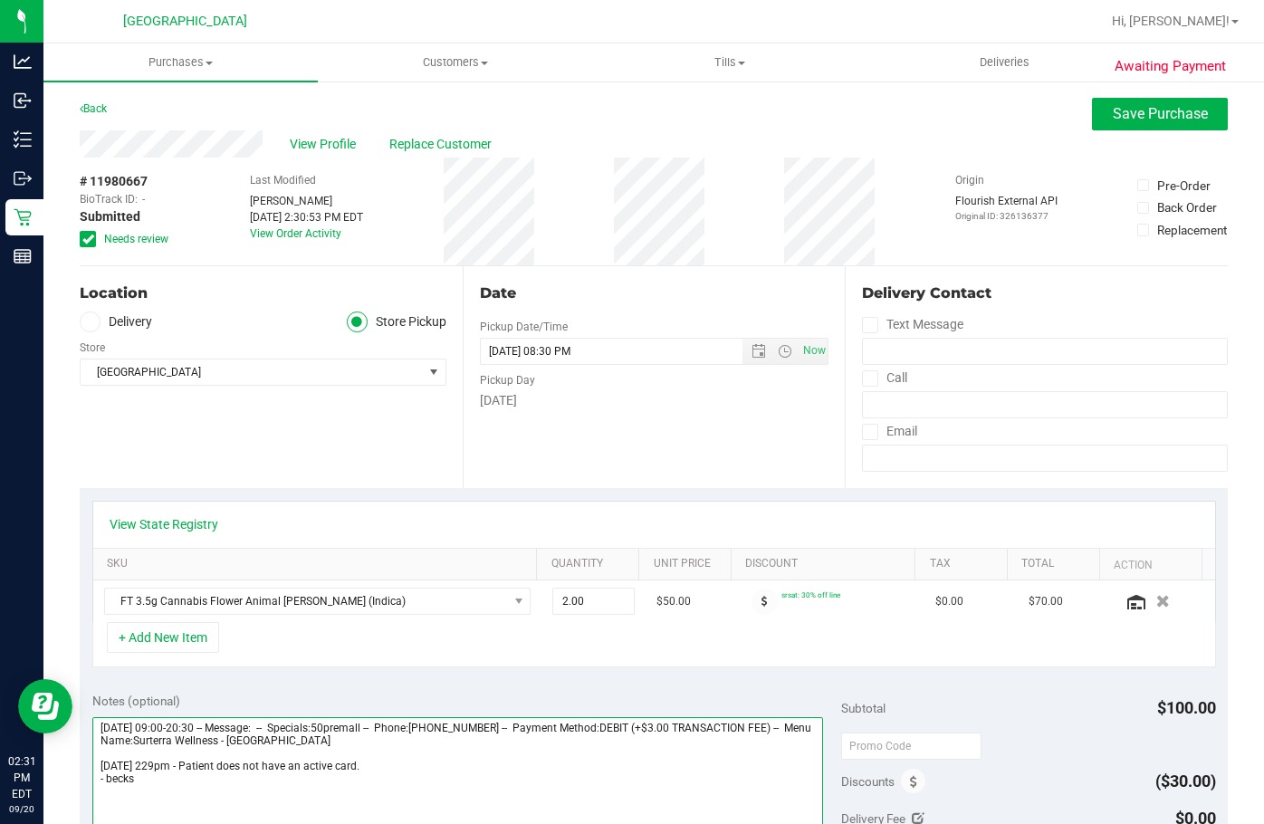
click at [485, 776] on textarea at bounding box center [457, 804] width 731 height 174
type textarea "[DATE] 09:00-20:30 -- Message: -- Specials:50premall -- Phone:[PHONE_NUMBER] --…"
click at [816, 110] on span "Save Purchase" at bounding box center [1160, 113] width 95 height 17
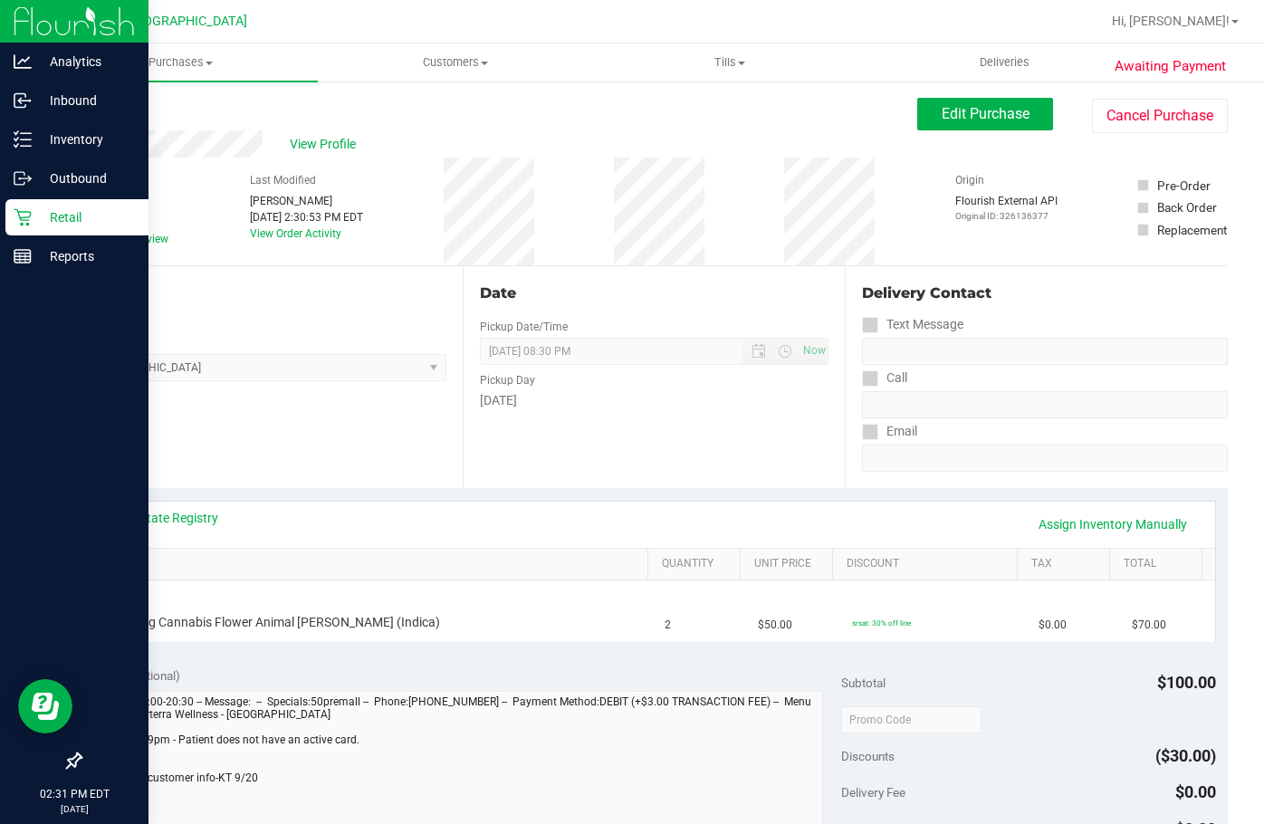
click at [67, 216] on p "Retail" at bounding box center [86, 217] width 109 height 22
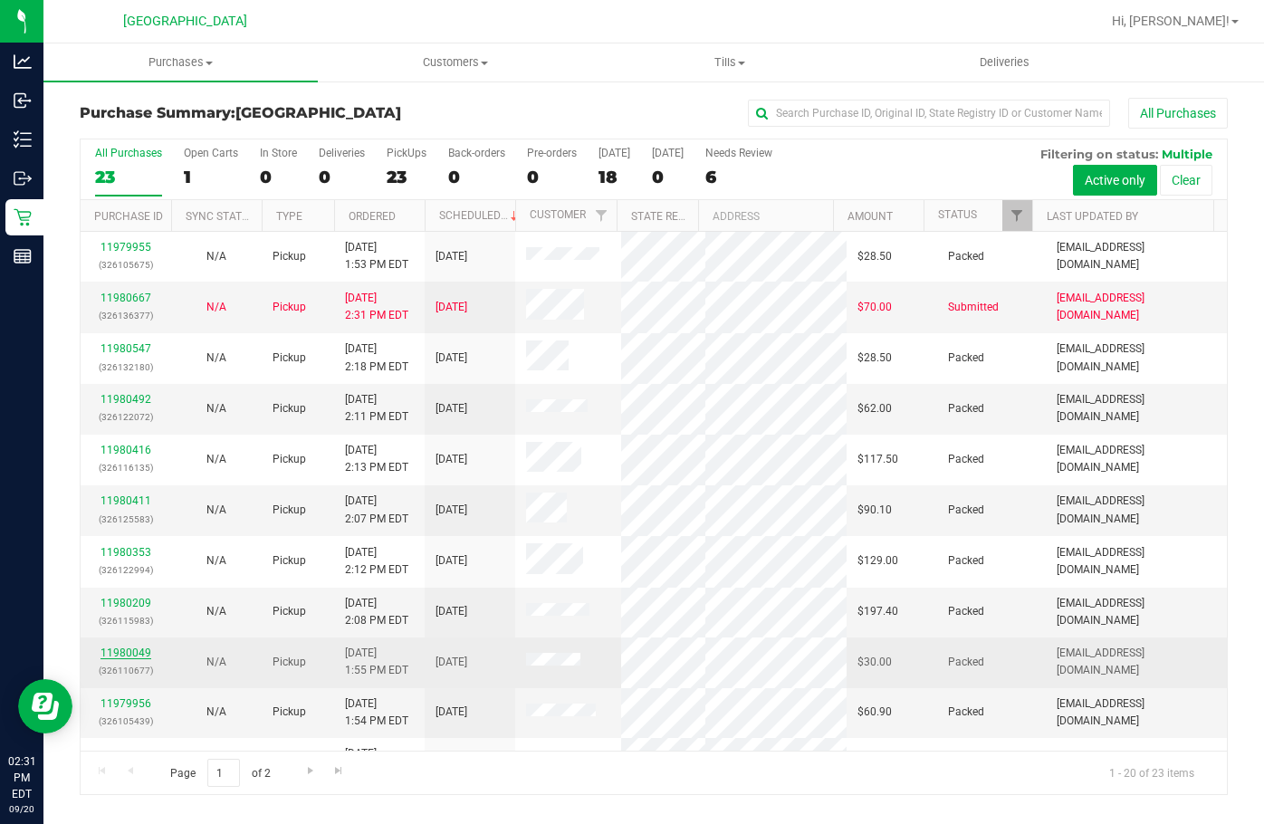
click at [149, 647] on link "11980049" at bounding box center [126, 653] width 51 height 13
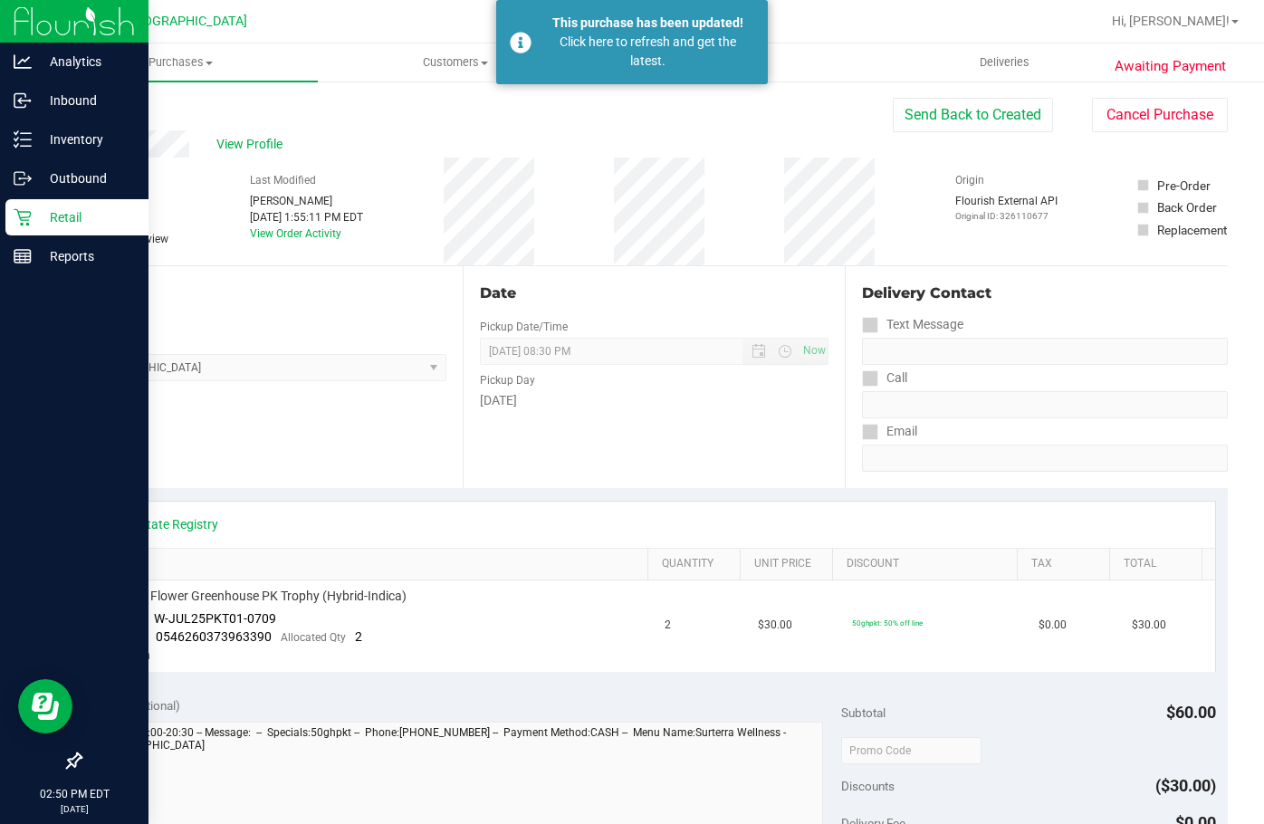
click at [47, 226] on p "Retail" at bounding box center [86, 217] width 109 height 22
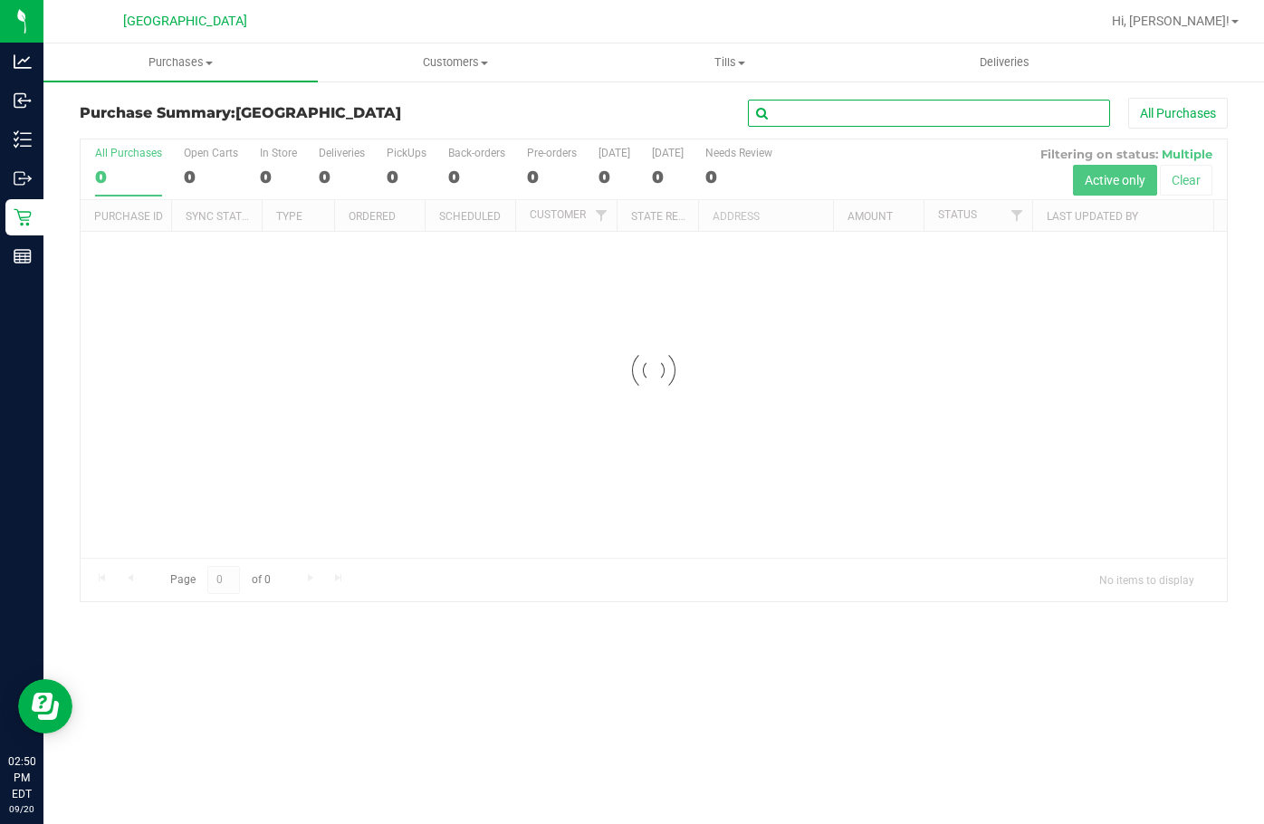
click at [816, 123] on input "text" at bounding box center [929, 113] width 362 height 27
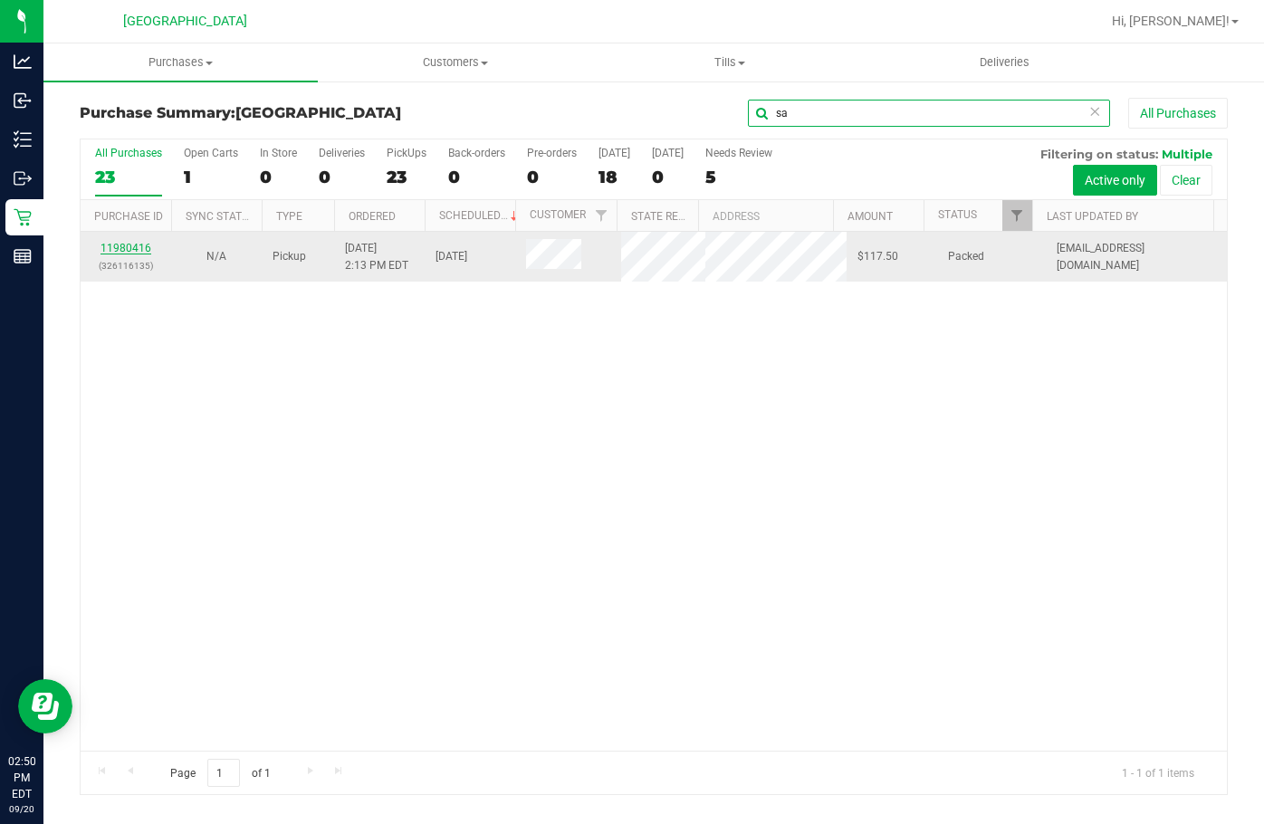
type input "sa"
click at [133, 248] on link "11980416" at bounding box center [126, 248] width 51 height 13
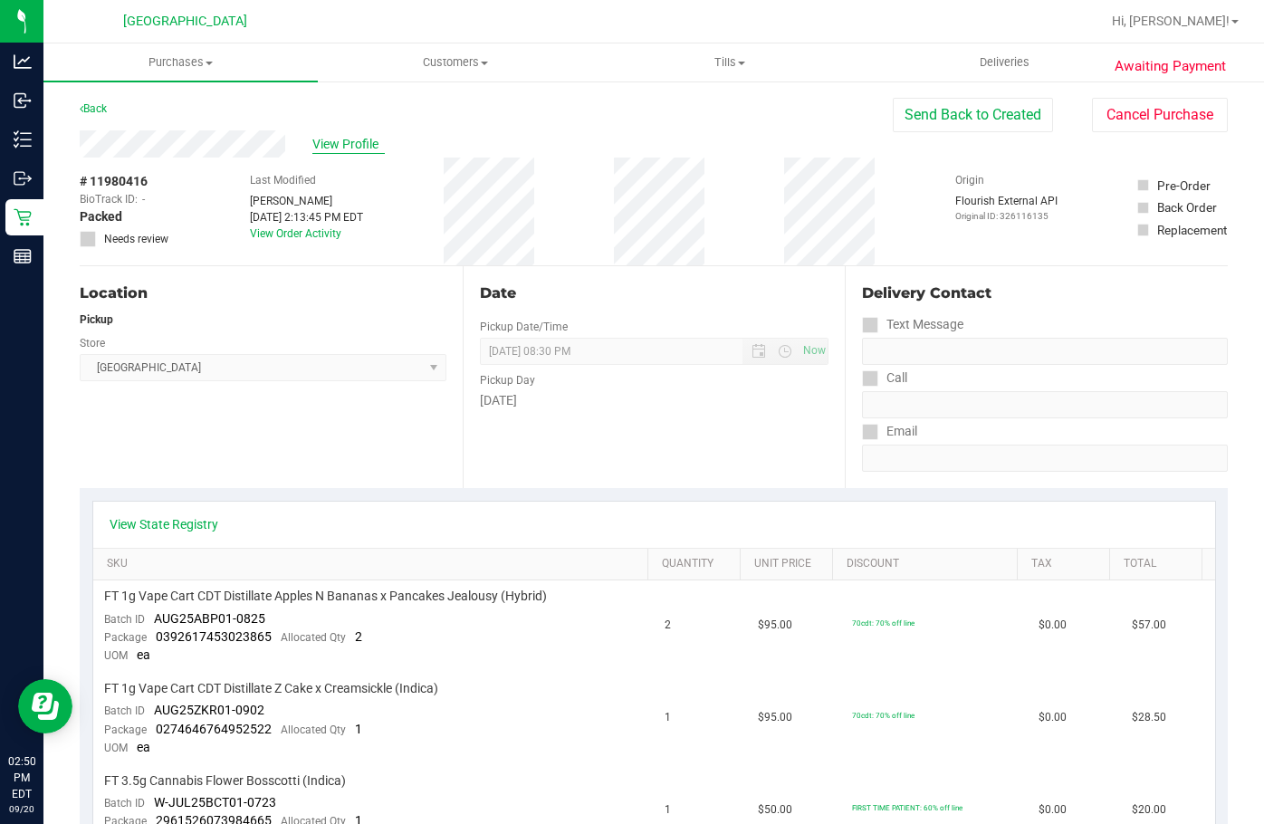
click at [360, 139] on span "View Profile" at bounding box center [348, 144] width 72 height 19
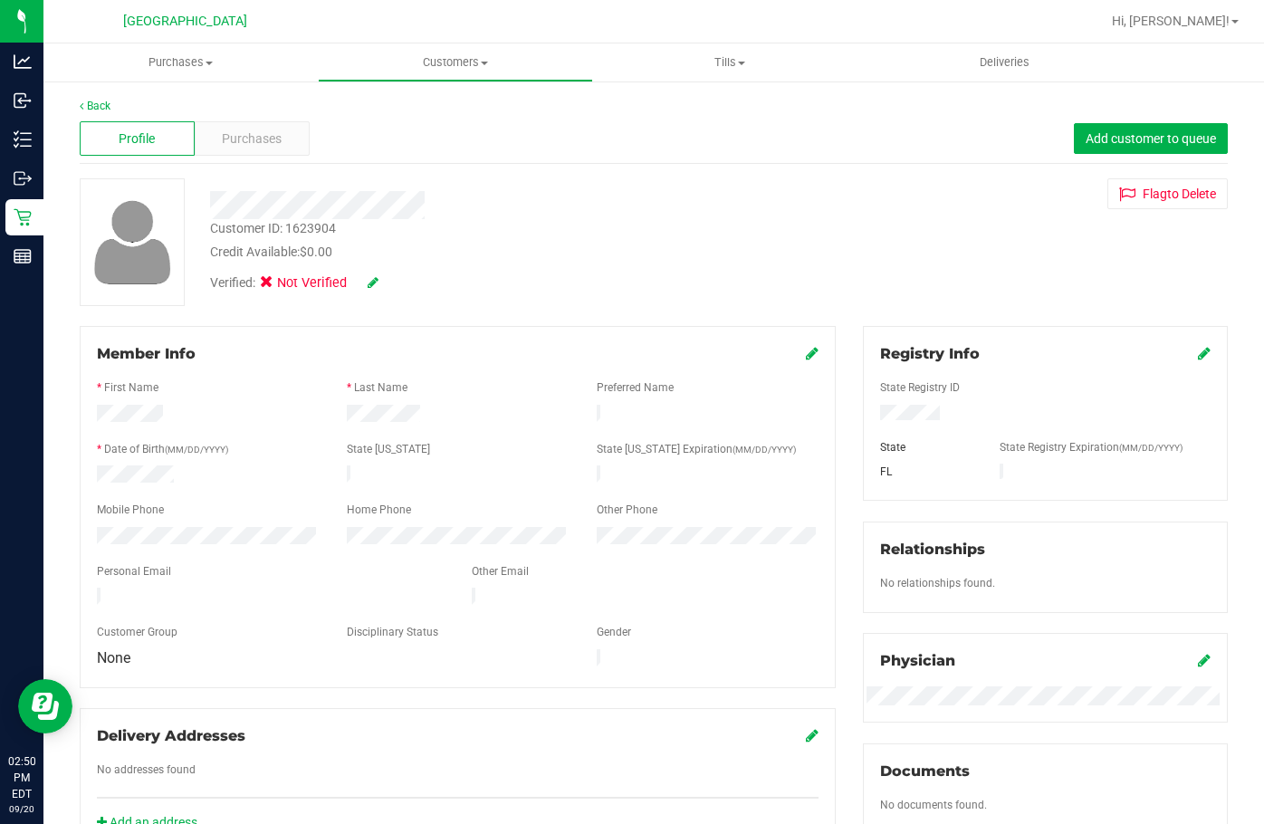
click at [365, 279] on div "Verified: Not Verified" at bounding box center [294, 283] width 168 height 20
click at [373, 278] on icon at bounding box center [373, 282] width 11 height 13
click at [276, 285] on icon at bounding box center [272, 285] width 12 height 0
click at [0, 0] on input "Medical" at bounding box center [0, 0] width 0 height 0
drag, startPoint x: 393, startPoint y: 283, endPoint x: 393, endPoint y: 273, distance: 10.0
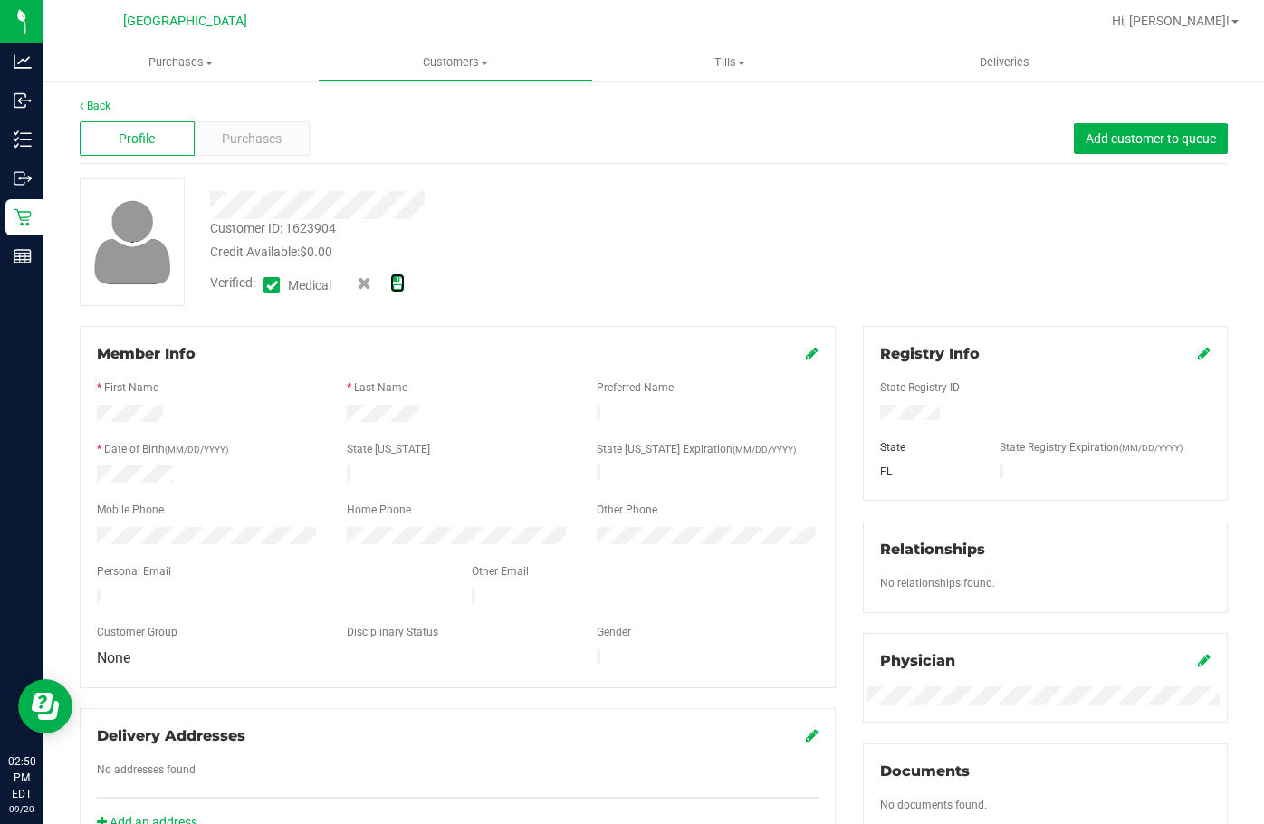
click at [396, 283] on icon at bounding box center [397, 283] width 14 height 13
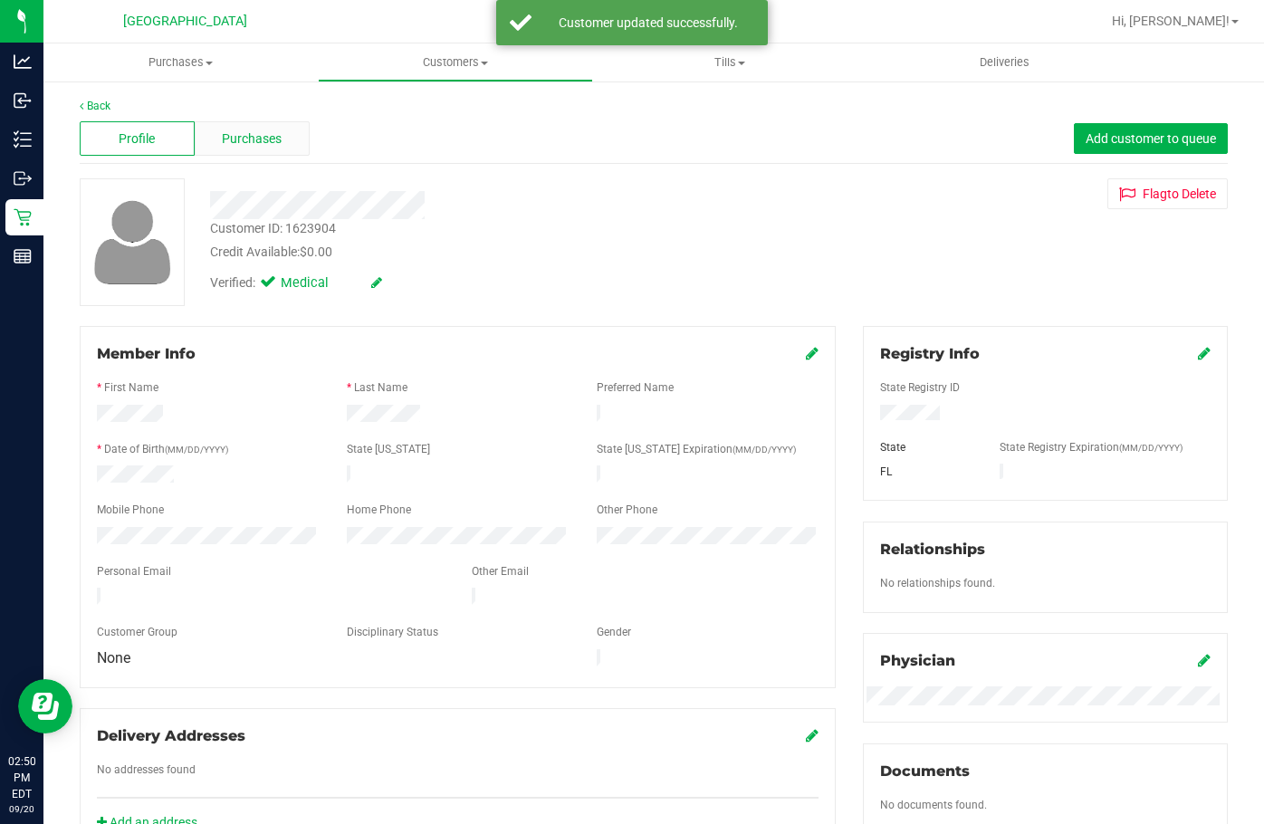
click at [249, 127] on div "Purchases" at bounding box center [252, 138] width 115 height 34
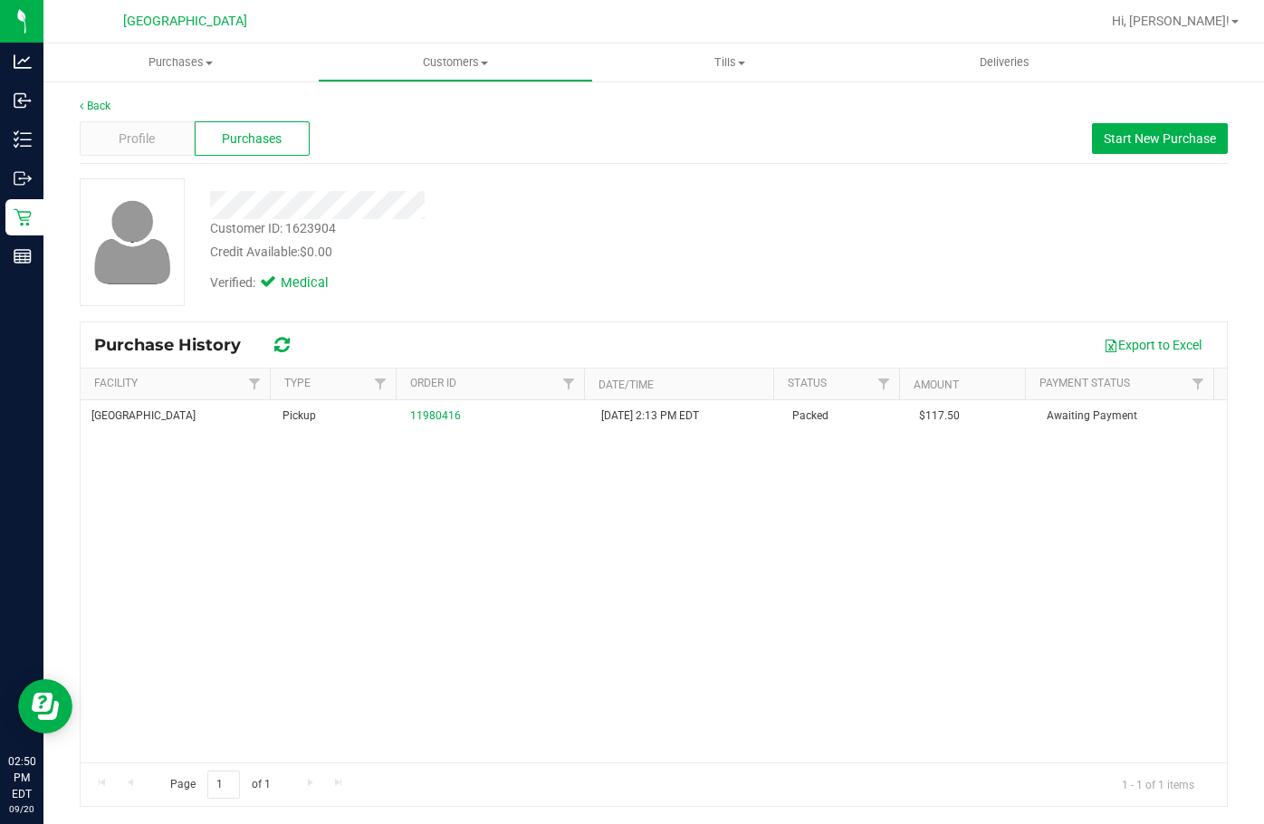
scroll to position [1, 0]
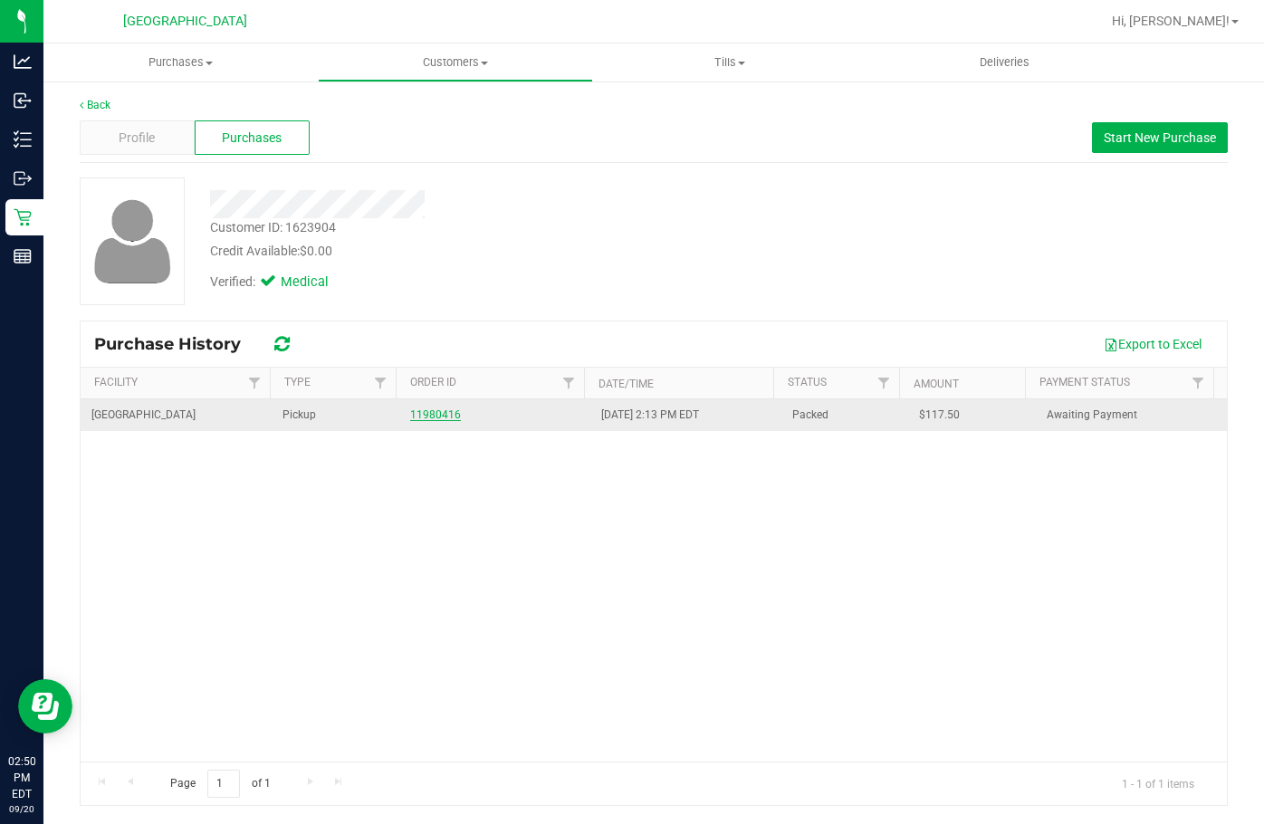
click at [418, 417] on link "11980416" at bounding box center [435, 414] width 51 height 13
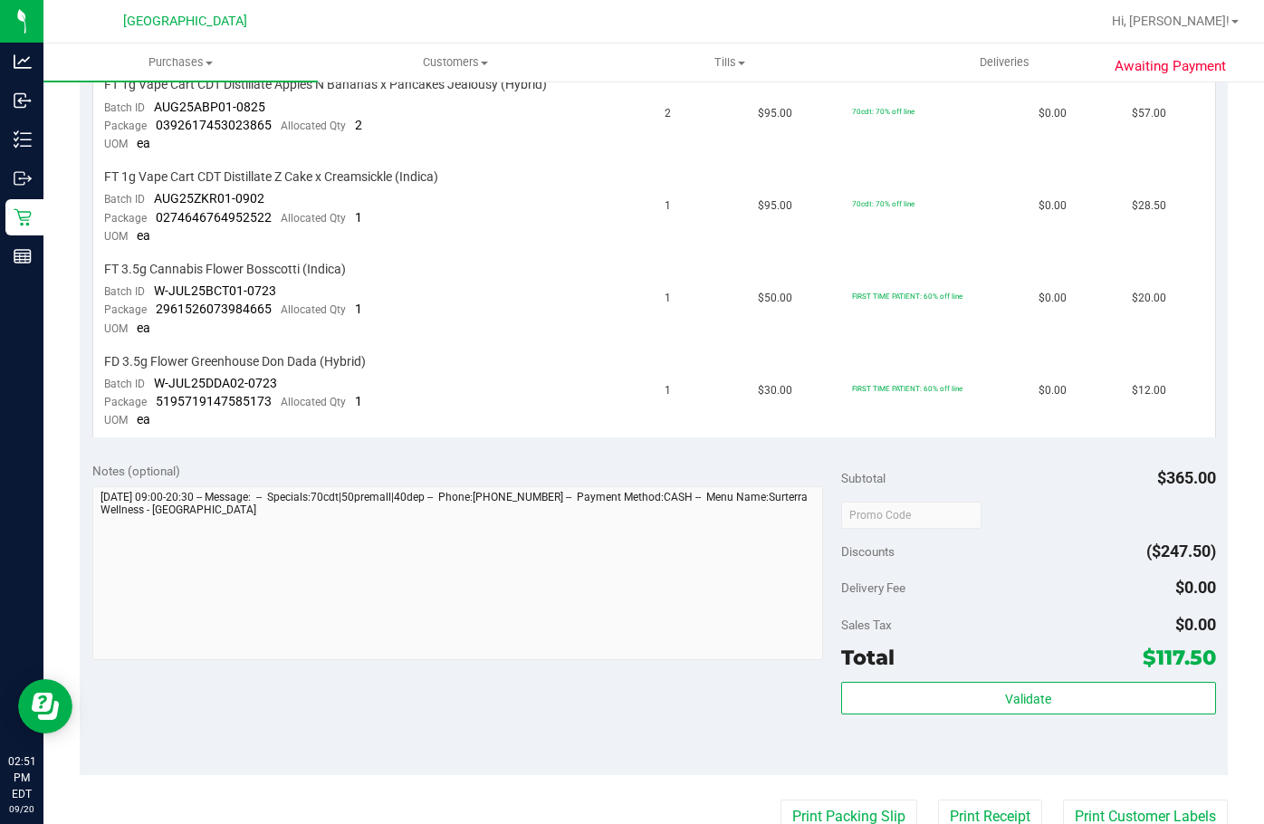
scroll to position [543, 0]
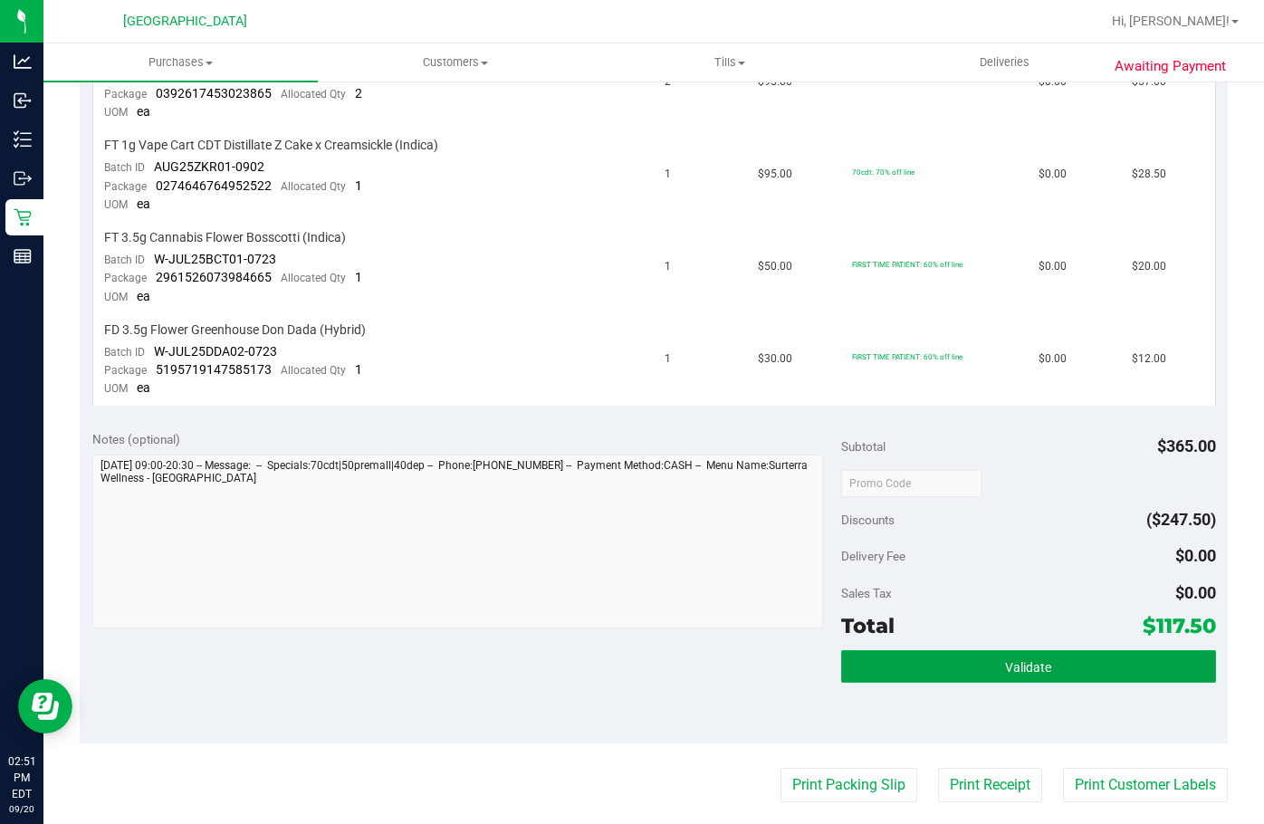
click at [816, 671] on button "Validate" at bounding box center [1028, 666] width 375 height 33
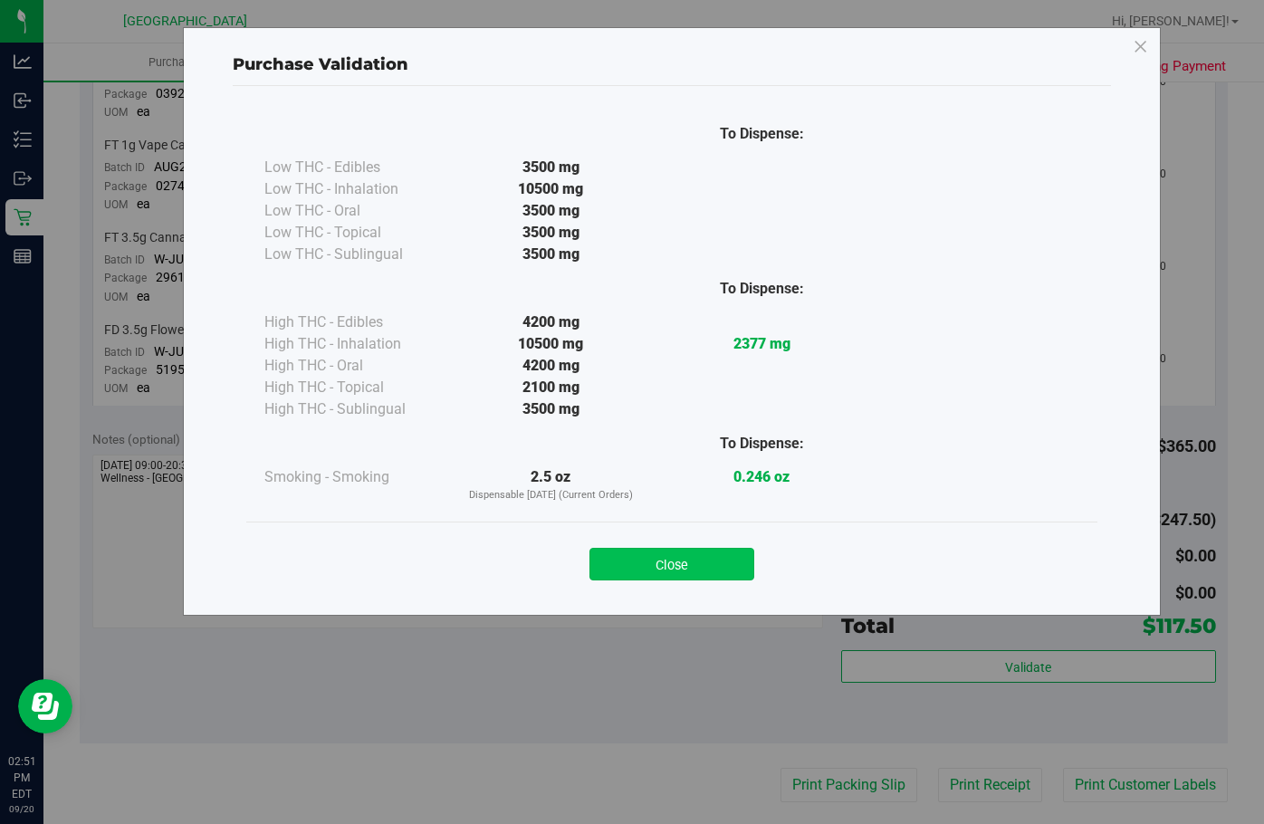
click at [744, 560] on button "Close" at bounding box center [672, 564] width 165 height 33
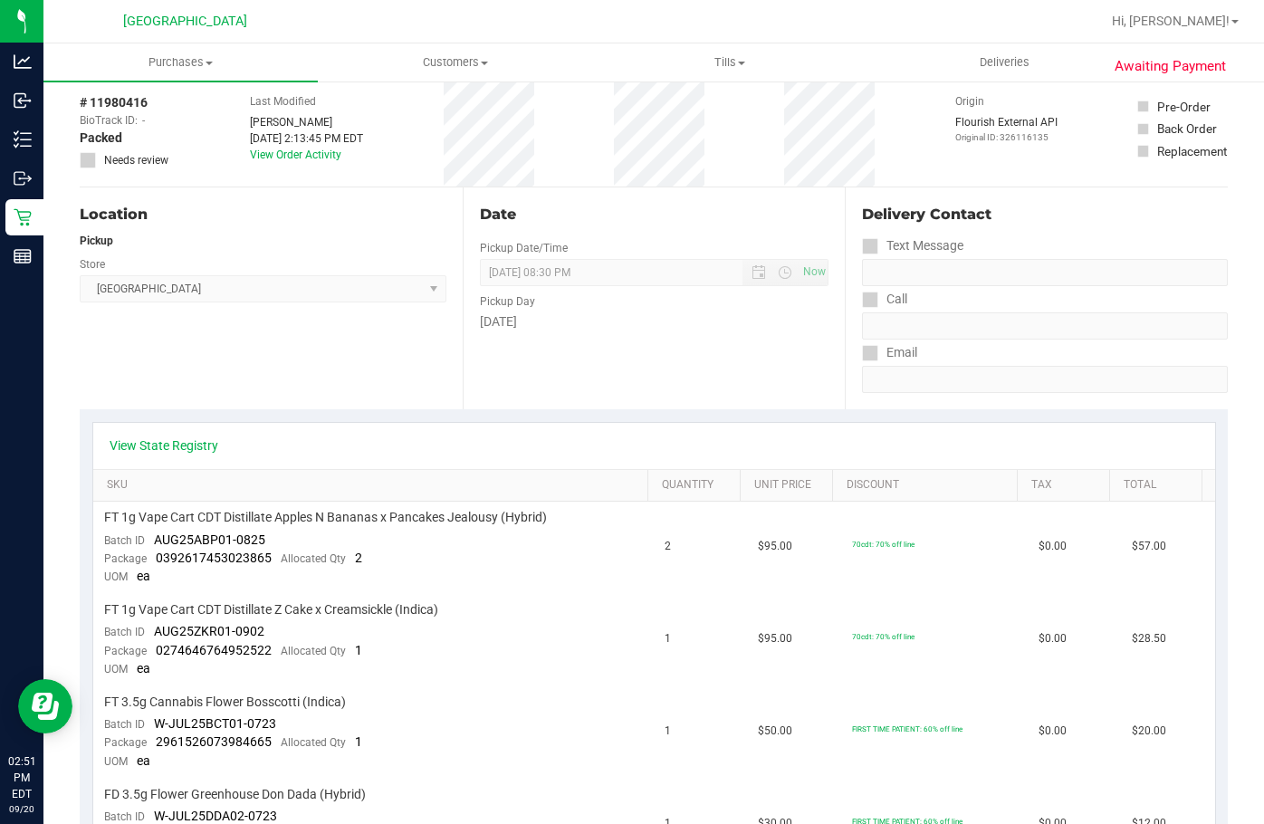
scroll to position [0, 0]
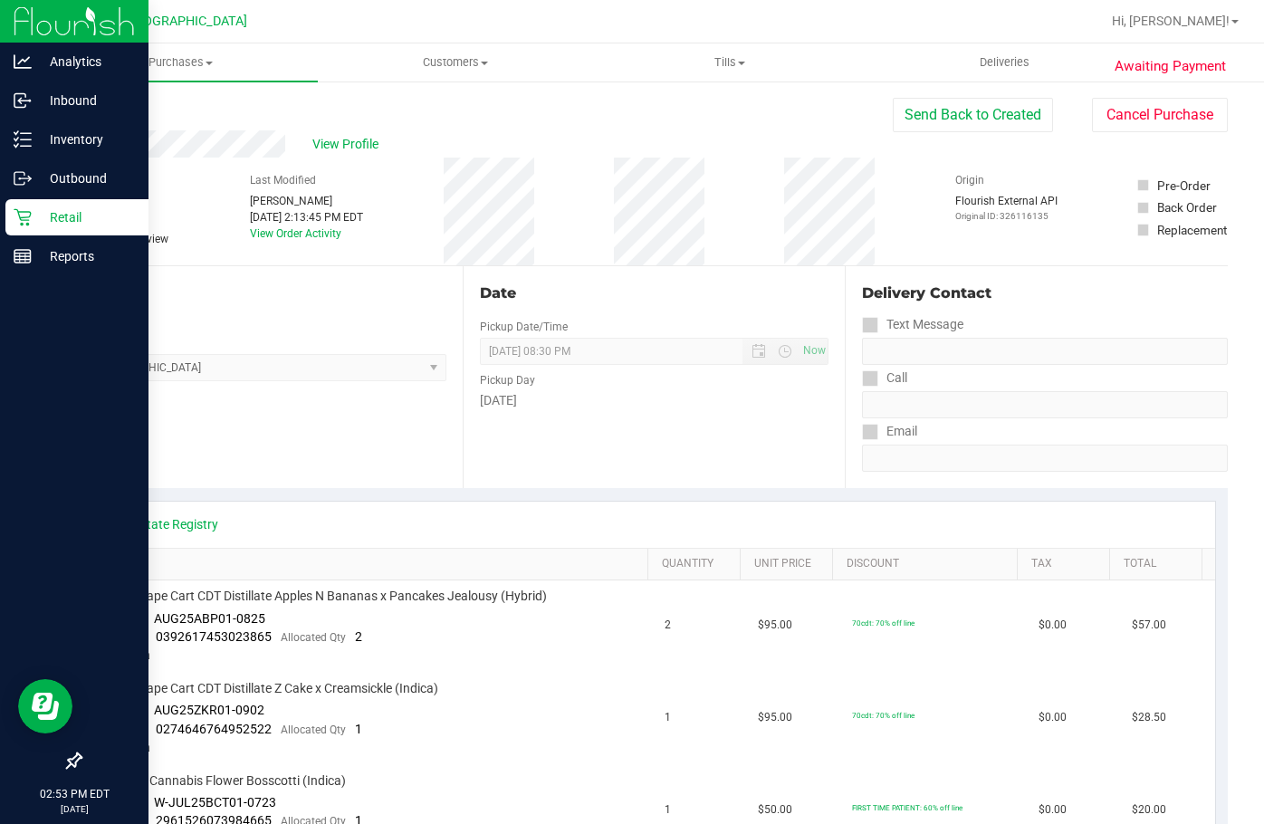
click at [14, 210] on icon at bounding box center [23, 217] width 18 height 18
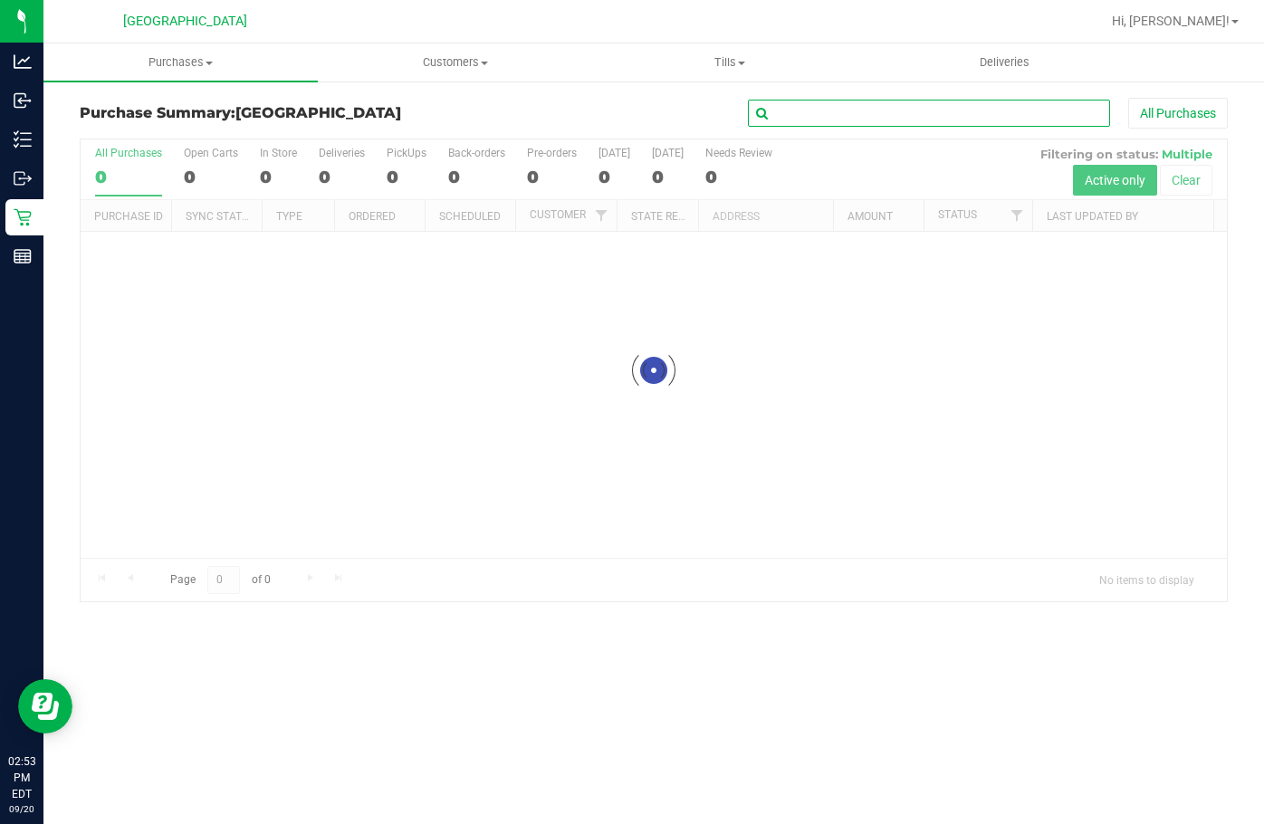
click at [800, 118] on input "text" at bounding box center [929, 113] width 362 height 27
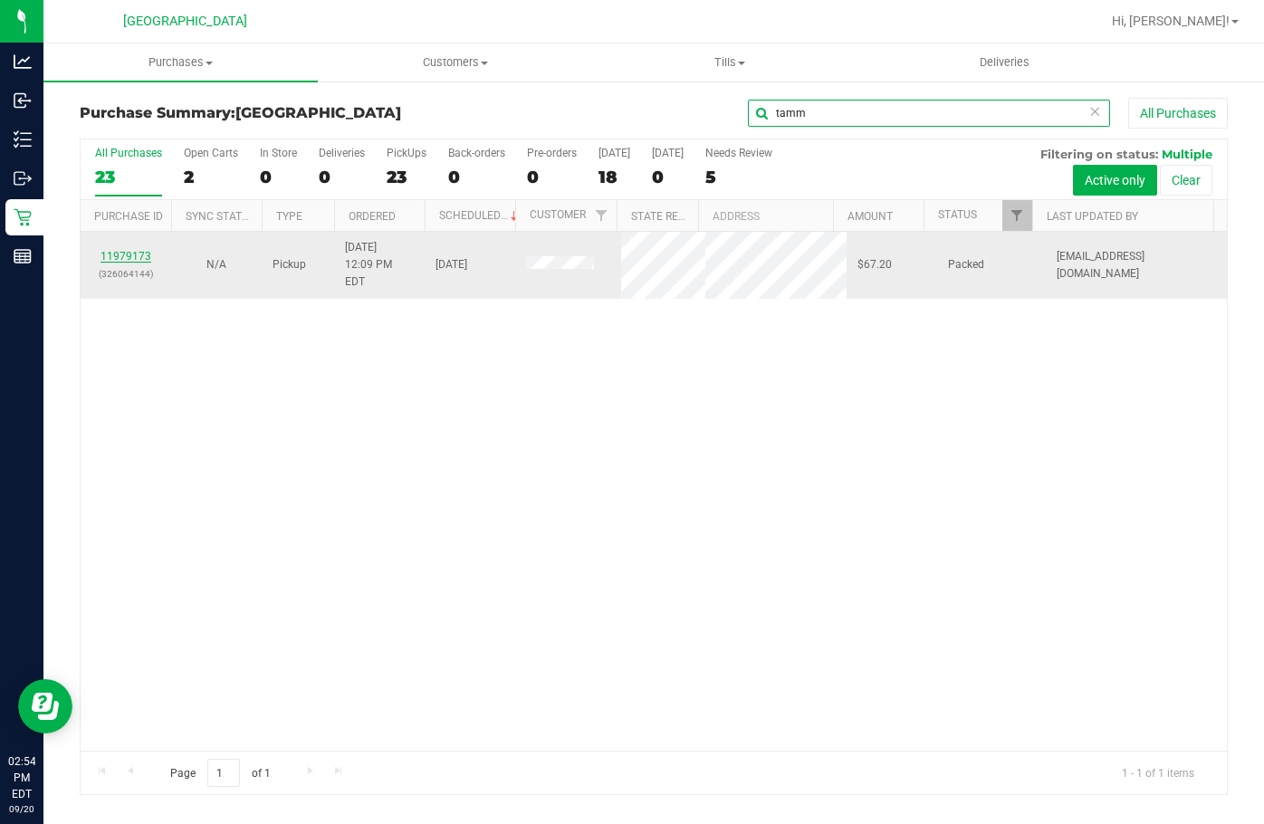
type input "tamm"
click at [135, 250] on link "11979173" at bounding box center [126, 256] width 51 height 13
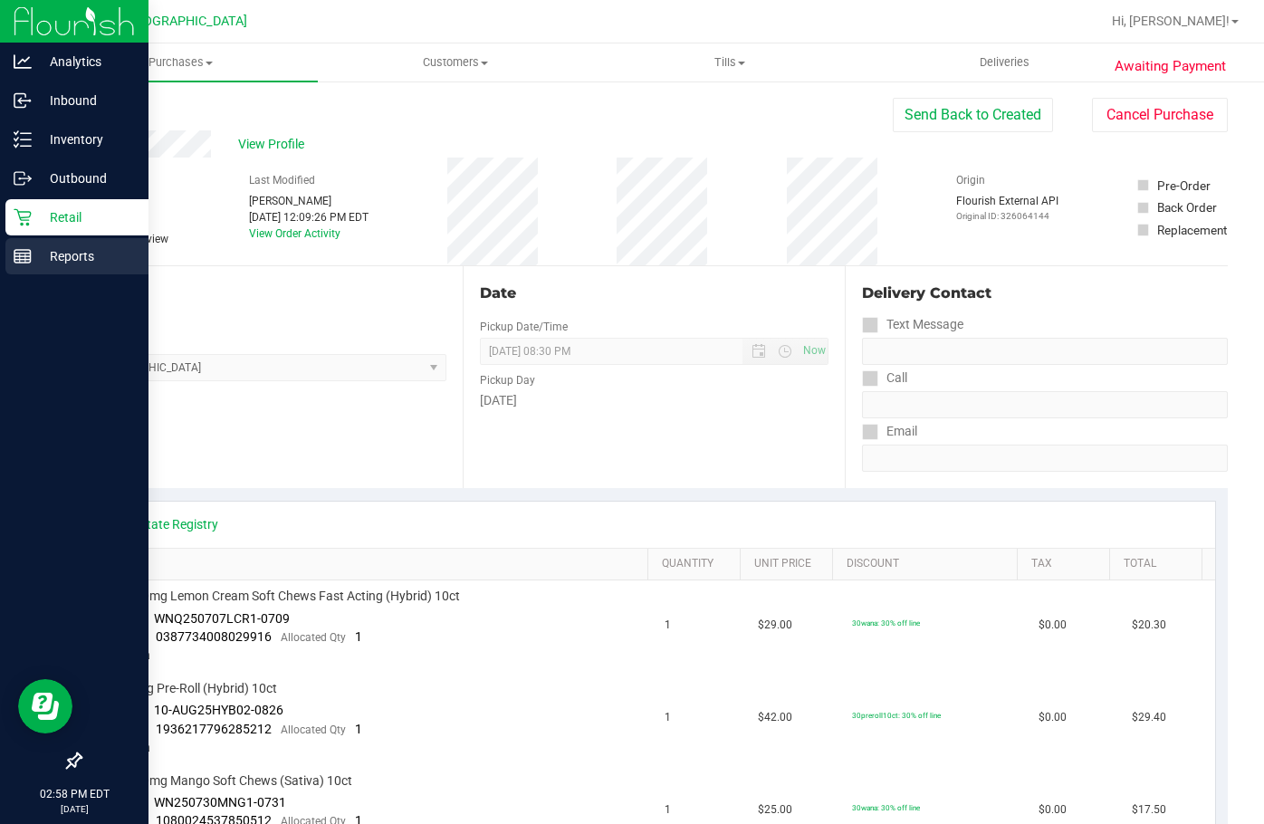
click at [76, 252] on p "Reports" at bounding box center [86, 256] width 109 height 22
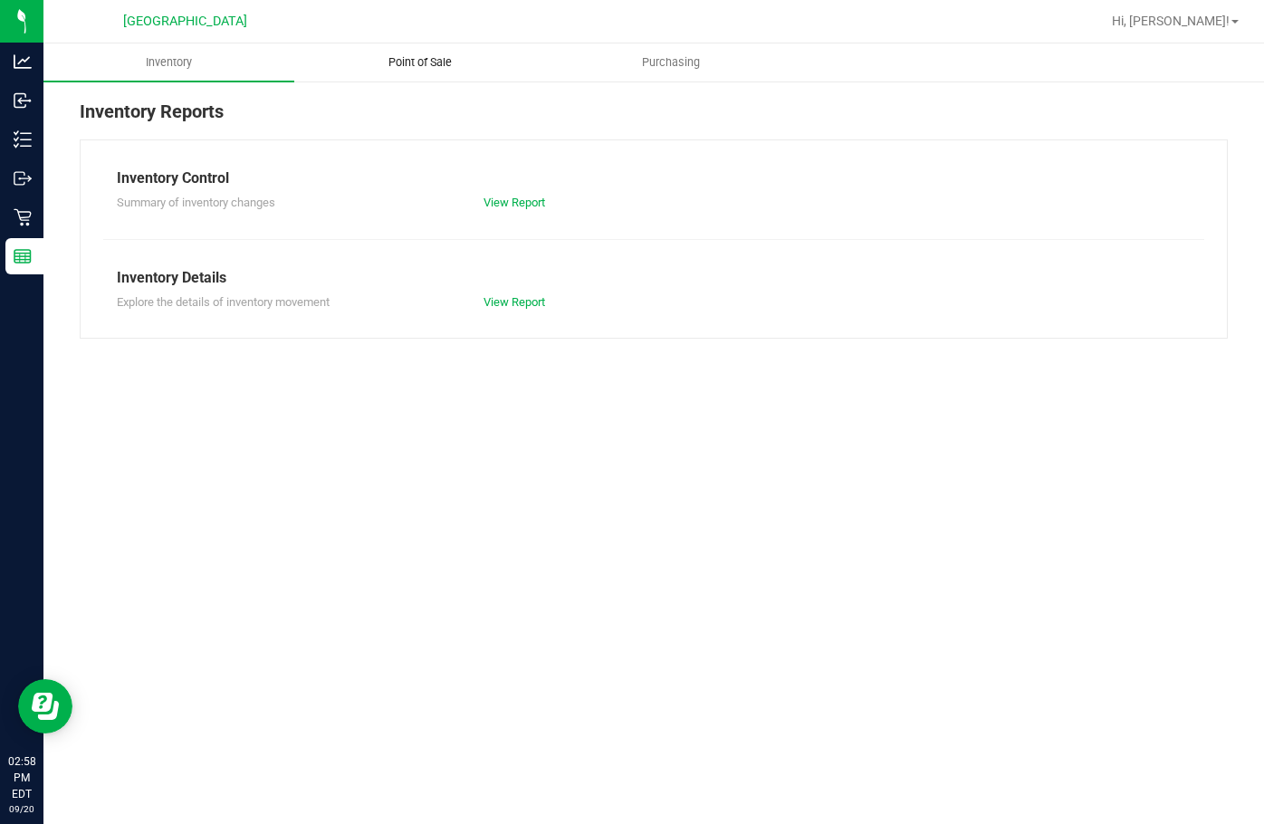
click at [429, 64] on span "Point of Sale" at bounding box center [420, 62] width 112 height 16
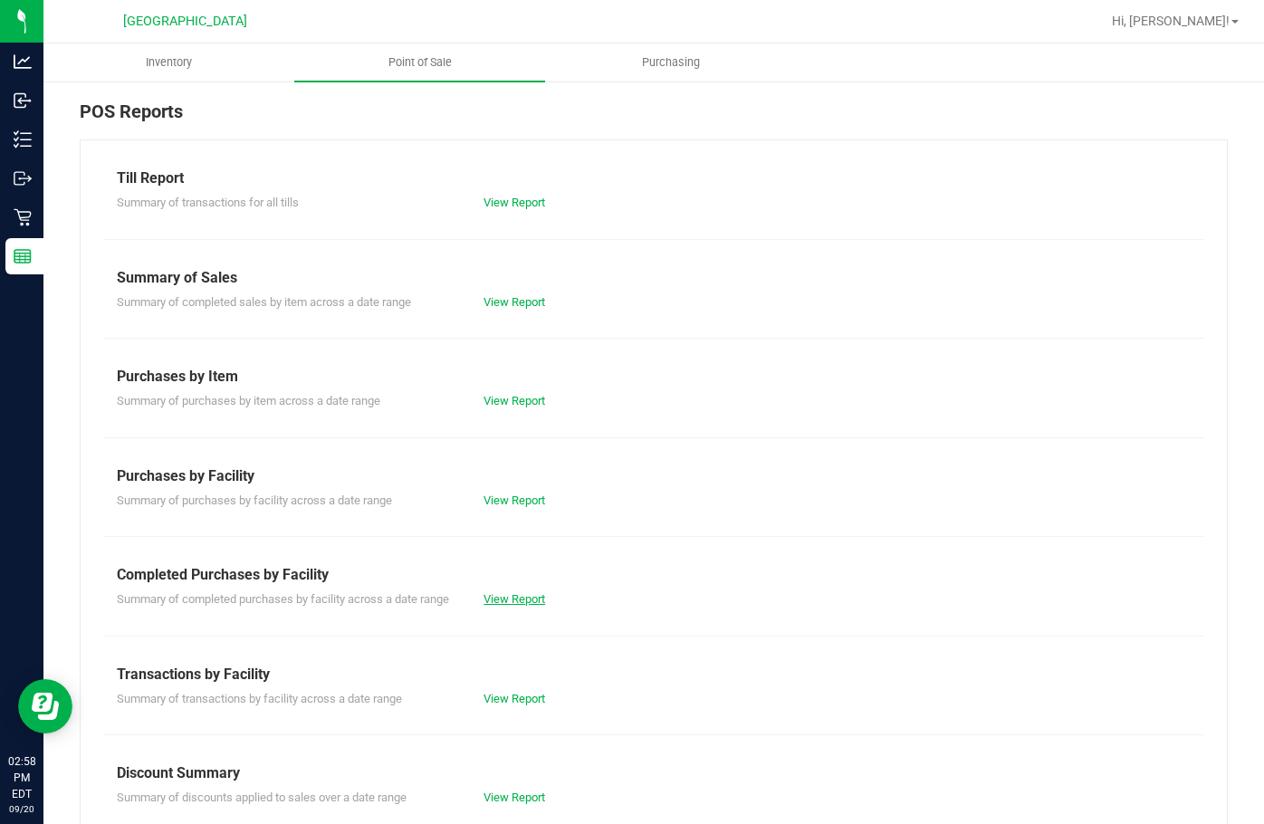
click at [507, 600] on link "View Report" at bounding box center [515, 599] width 62 height 14
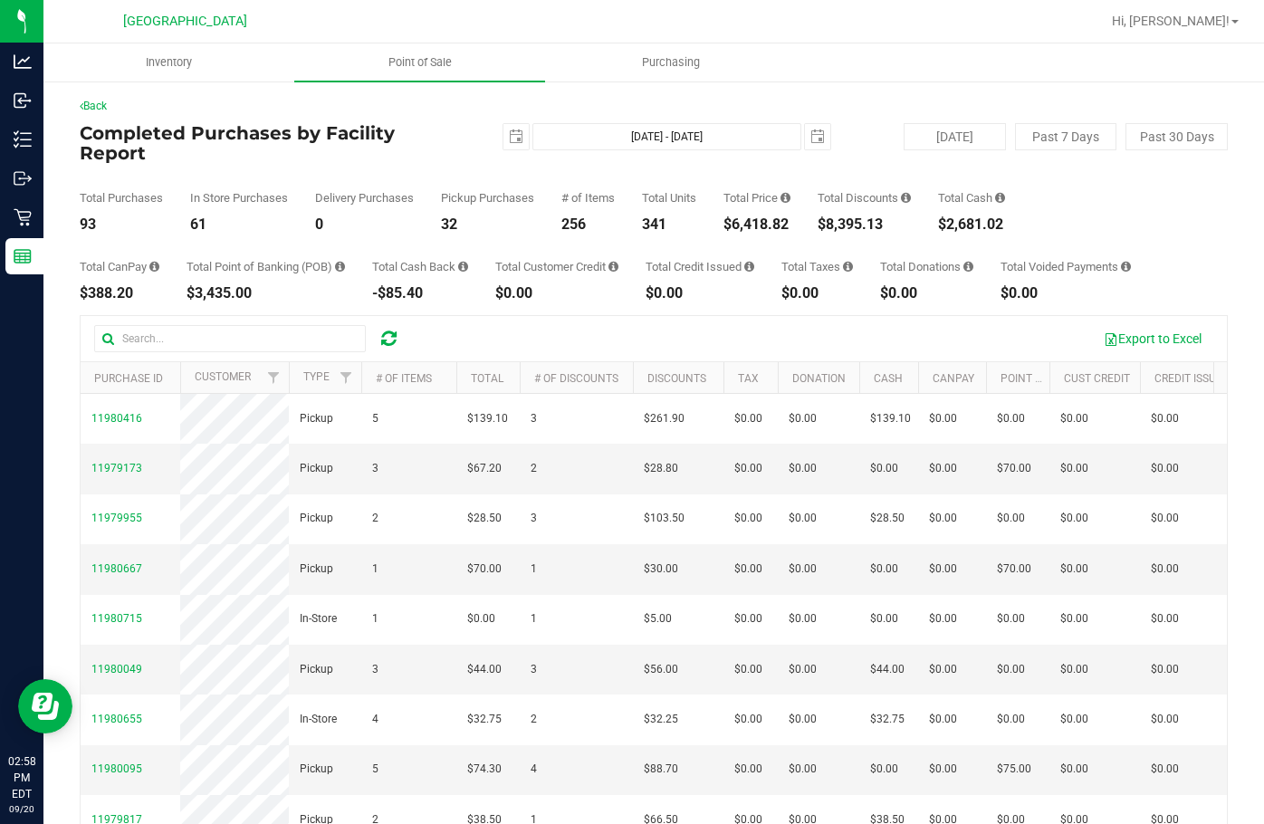
click at [742, 217] on div "$6,418.82" at bounding box center [757, 224] width 67 height 14
drag, startPoint x: 742, startPoint y: 216, endPoint x: 754, endPoint y: 254, distance: 41.0
click at [755, 254] on div "Back Completed Purchases by Facility Report [DATE] [DATE] - [DATE] [DATE] [DATE…" at bounding box center [654, 527] width 1148 height 859
click at [752, 217] on div "$6,418.82" at bounding box center [757, 224] width 67 height 14
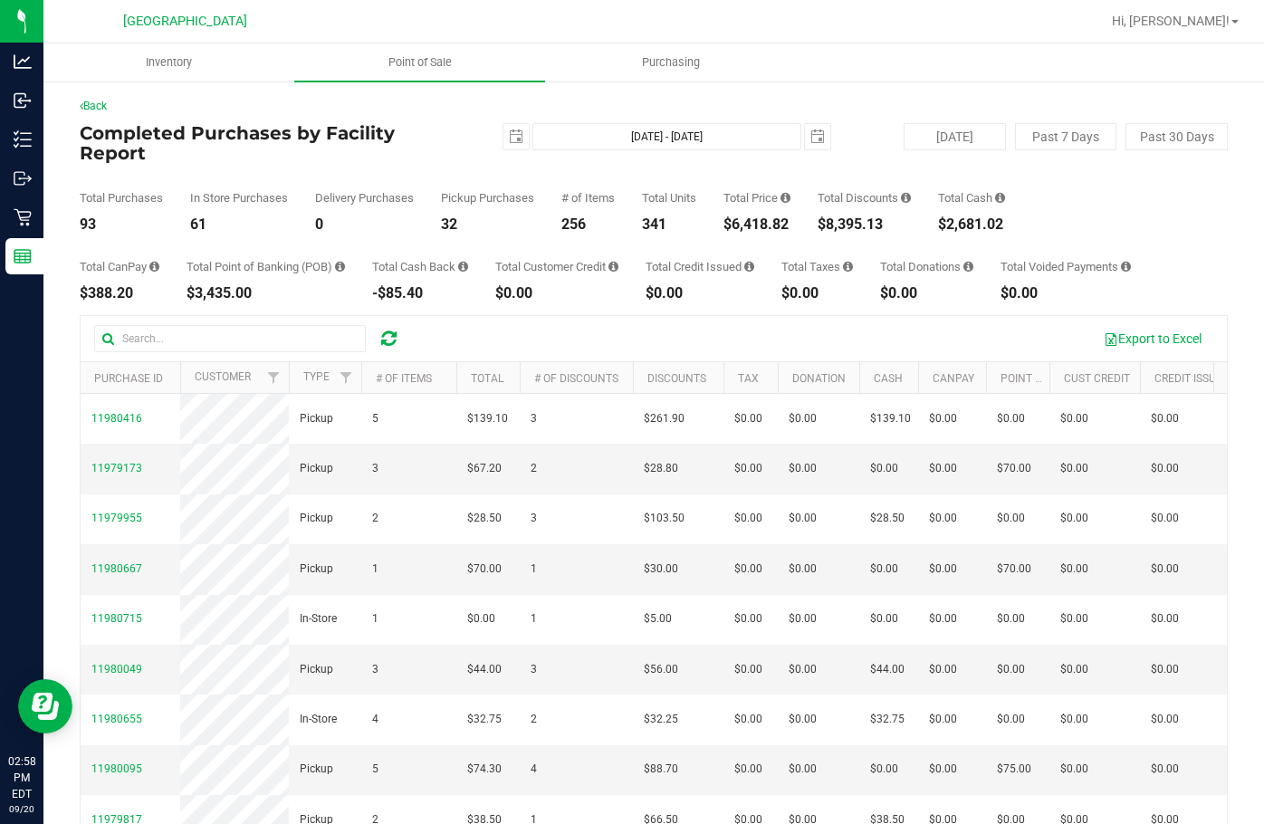
click at [752, 217] on div "$6,418.82" at bounding box center [757, 224] width 67 height 14
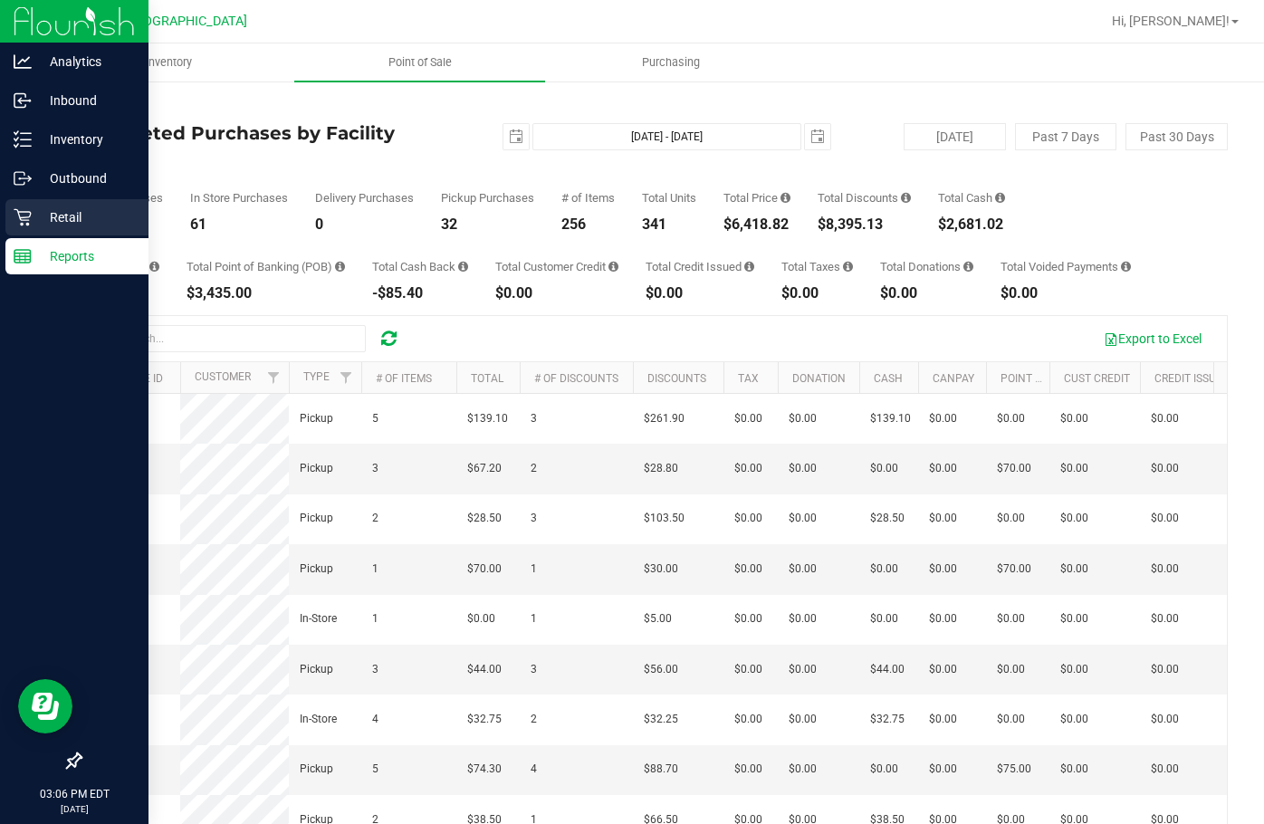
click at [72, 209] on p "Retail" at bounding box center [86, 217] width 109 height 22
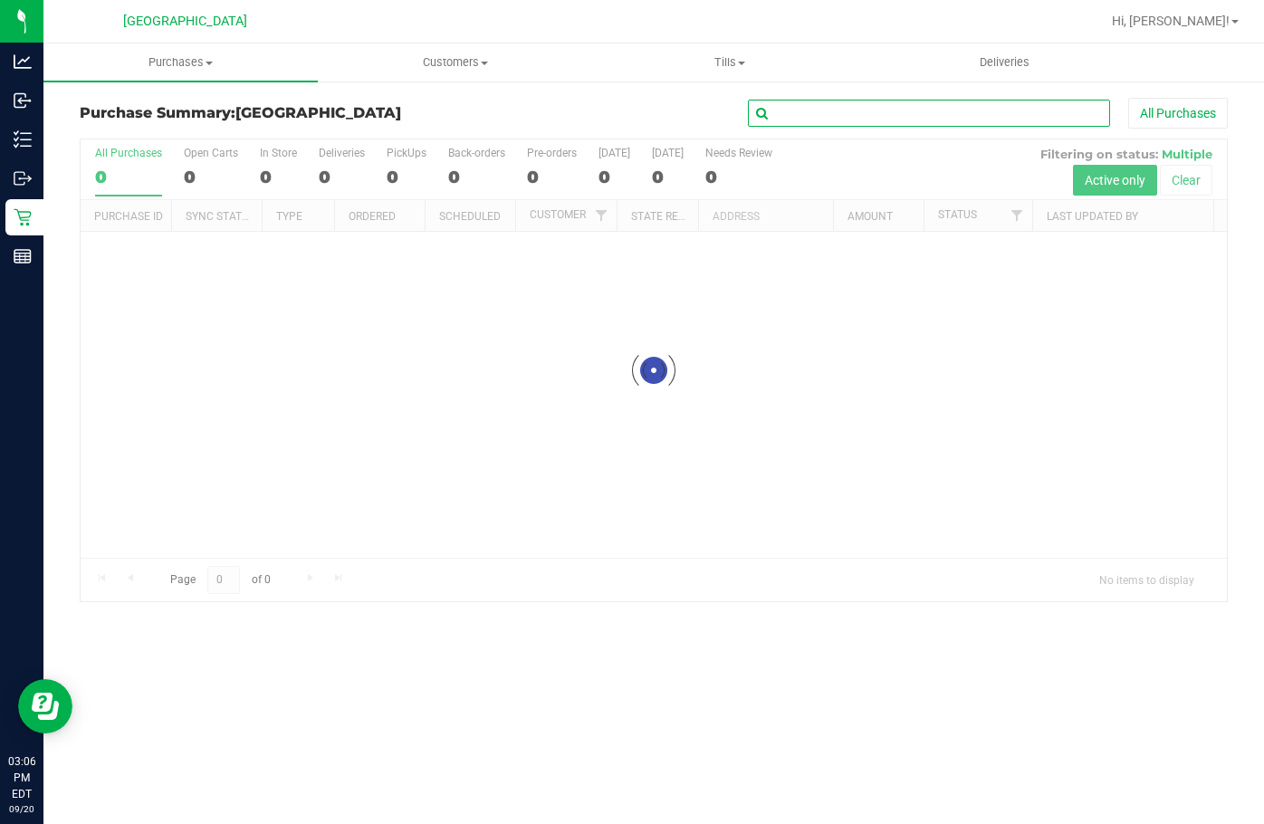
click at [772, 111] on input "text" at bounding box center [929, 113] width 362 height 27
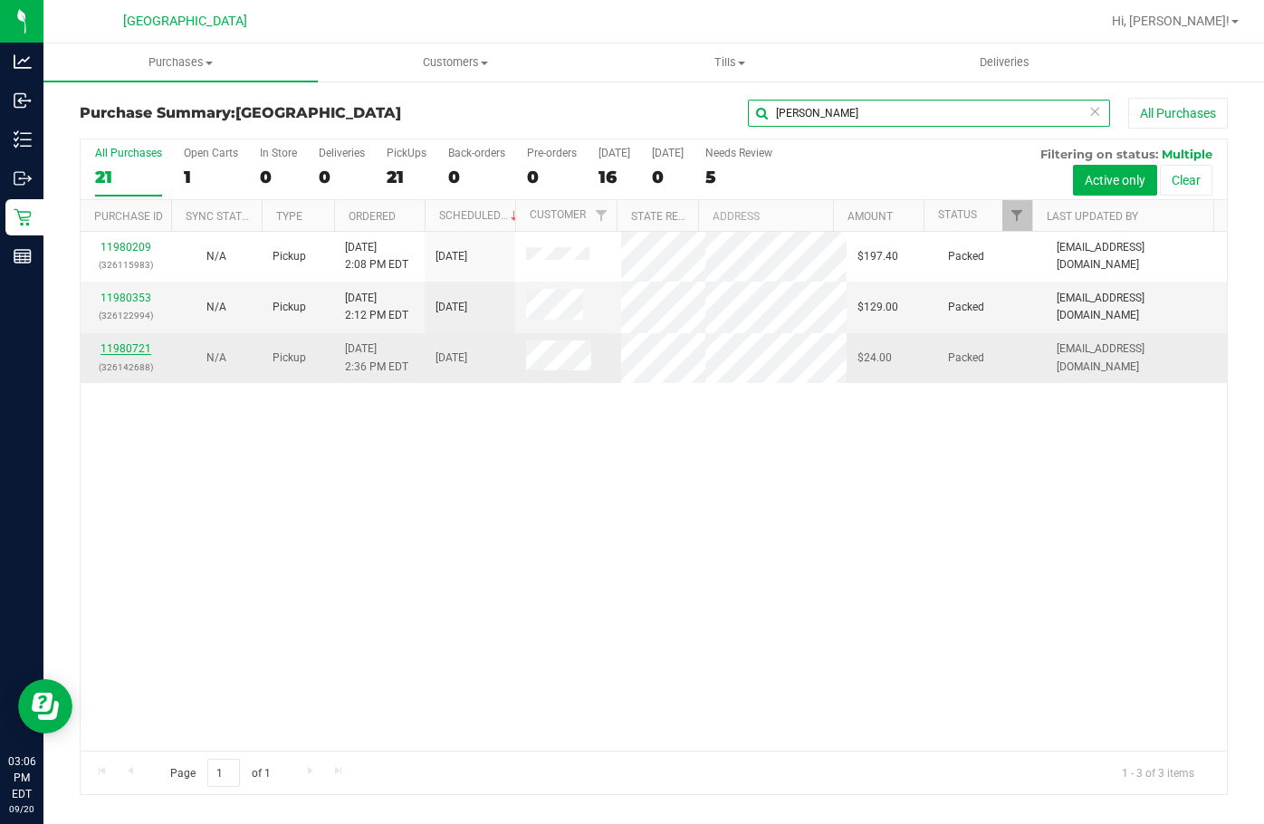
type input "[PERSON_NAME]"
click at [137, 353] on link "11980721" at bounding box center [126, 348] width 51 height 13
